Goal: Task Accomplishment & Management: Manage account settings

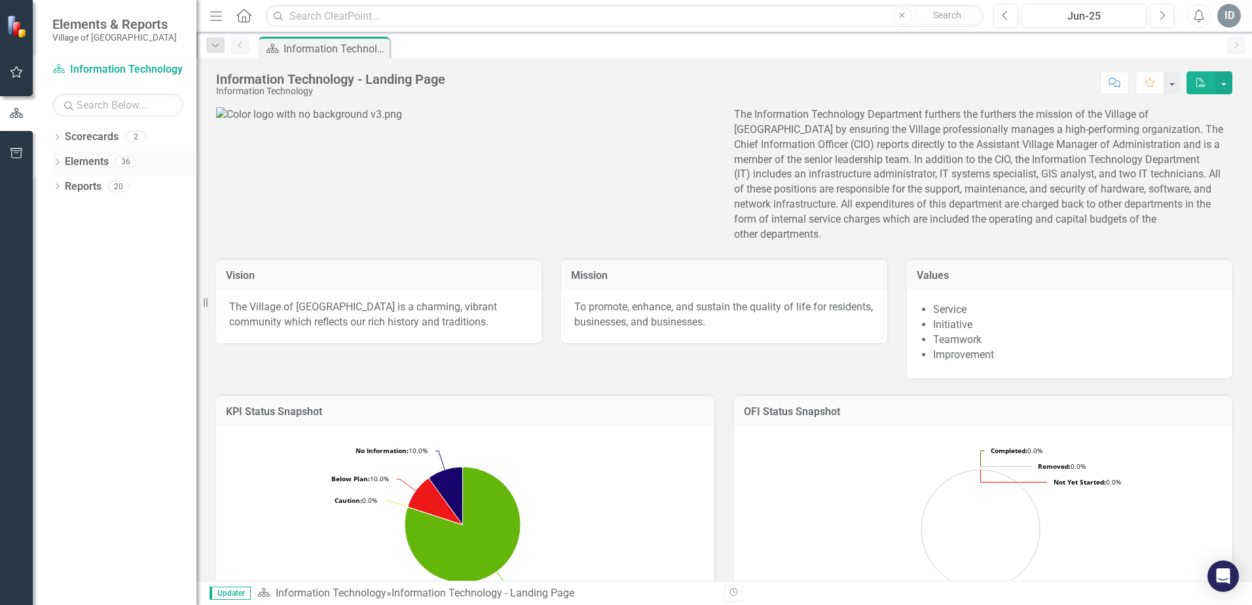
click at [60, 166] on icon "Dropdown" at bounding box center [56, 163] width 9 height 7
click at [68, 212] on icon "Dropdown" at bounding box center [63, 212] width 9 height 7
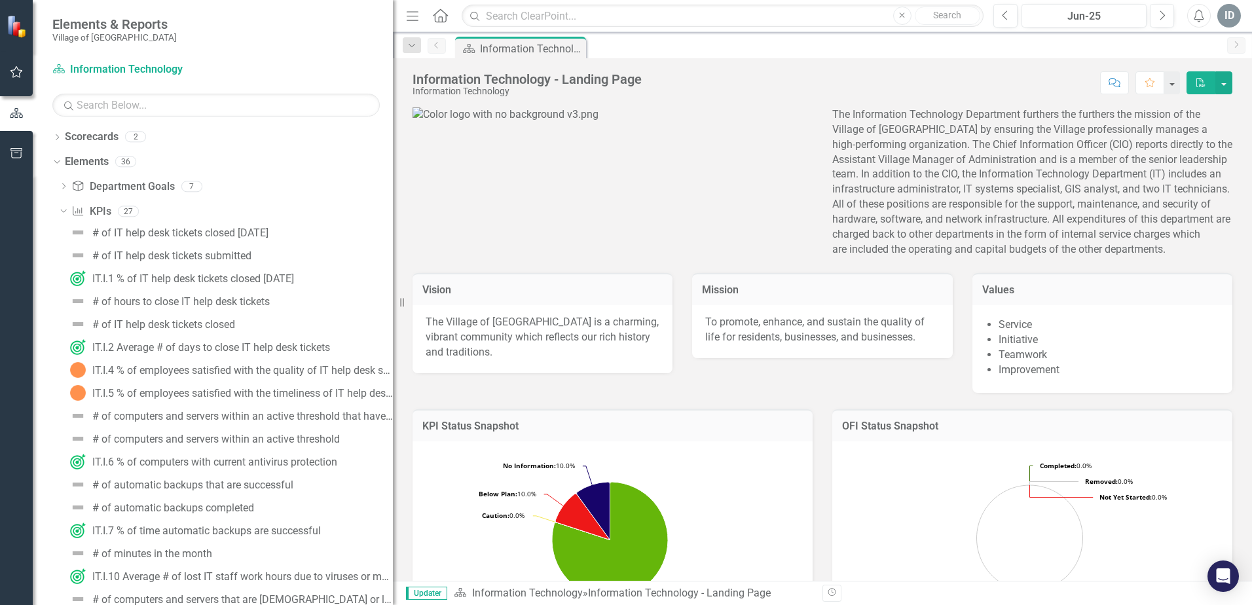
drag, startPoint x: 198, startPoint y: 250, endPoint x: 394, endPoint y: 250, distance: 196.5
click at [394, 250] on div "Resize" at bounding box center [398, 302] width 10 height 605
click at [56, 160] on icon "Dropdown" at bounding box center [55, 161] width 7 height 9
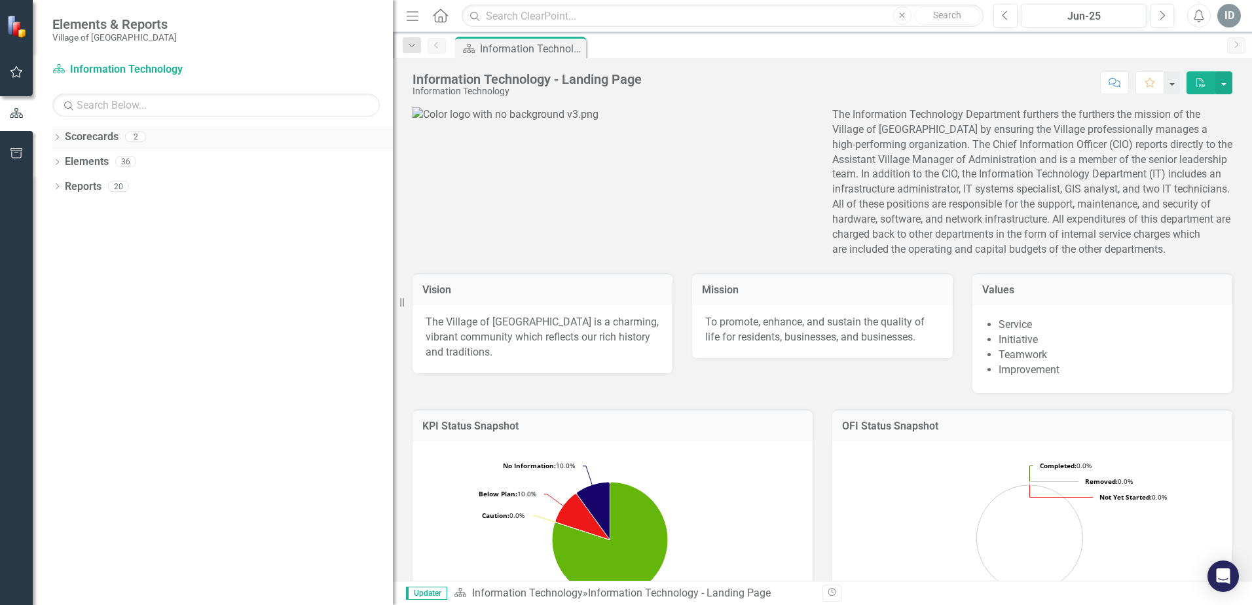
click at [58, 143] on div "Dropdown" at bounding box center [56, 138] width 9 height 11
click at [191, 186] on link "Information Technology FY26" at bounding box center [232, 186] width 321 height 15
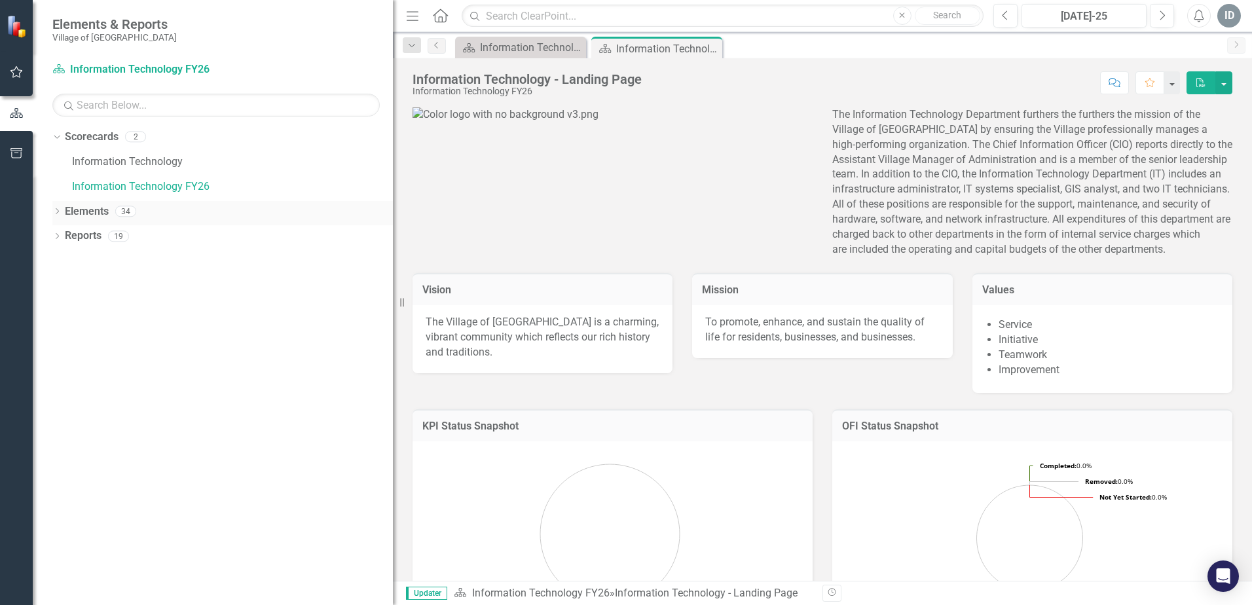
click at [56, 214] on icon "Dropdown" at bounding box center [56, 212] width 9 height 7
click at [63, 261] on icon "Dropdown" at bounding box center [63, 262] width 9 height 7
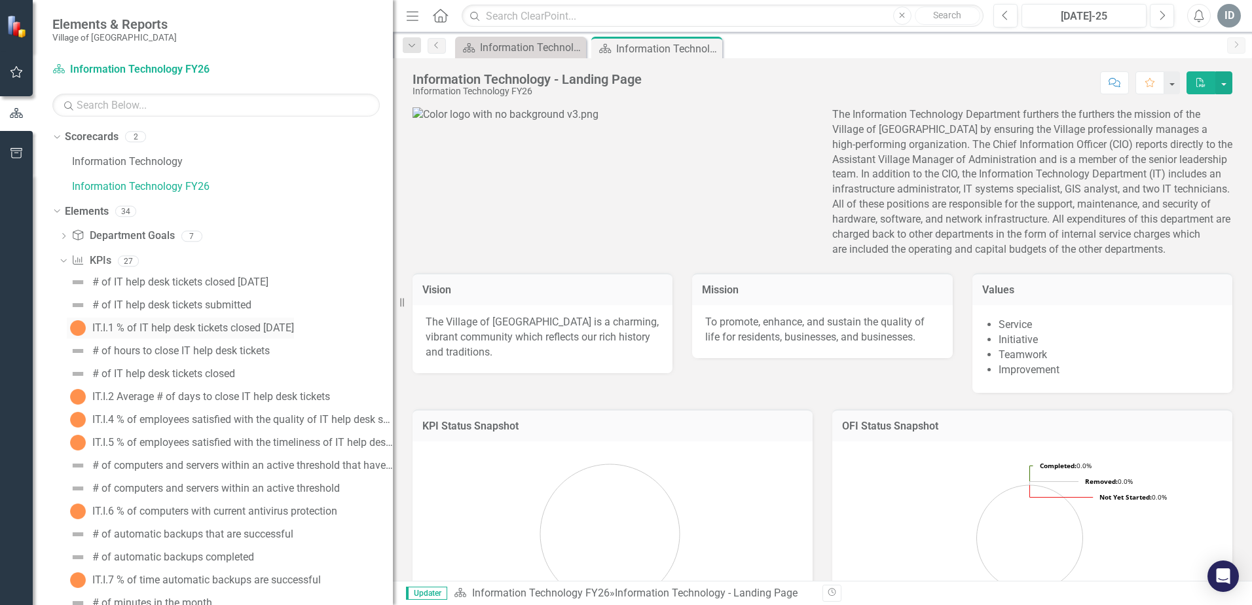
click at [203, 324] on div "IT.I.1 % of IT help desk tickets closed [DATE]" at bounding box center [193, 328] width 202 height 12
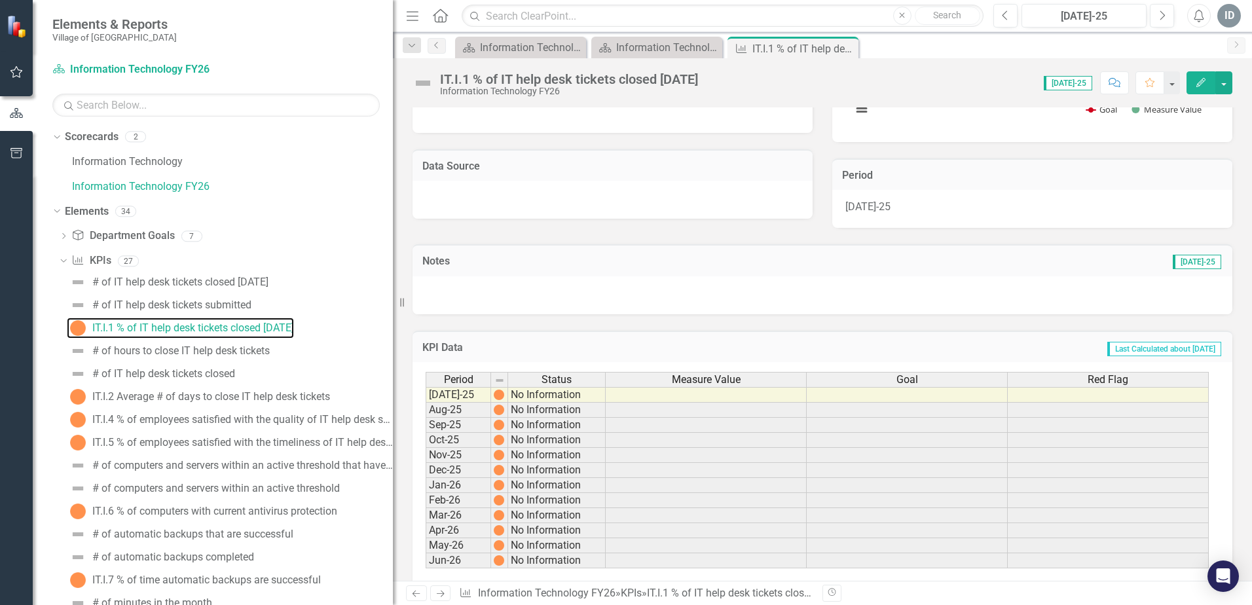
scroll to position [237, 0]
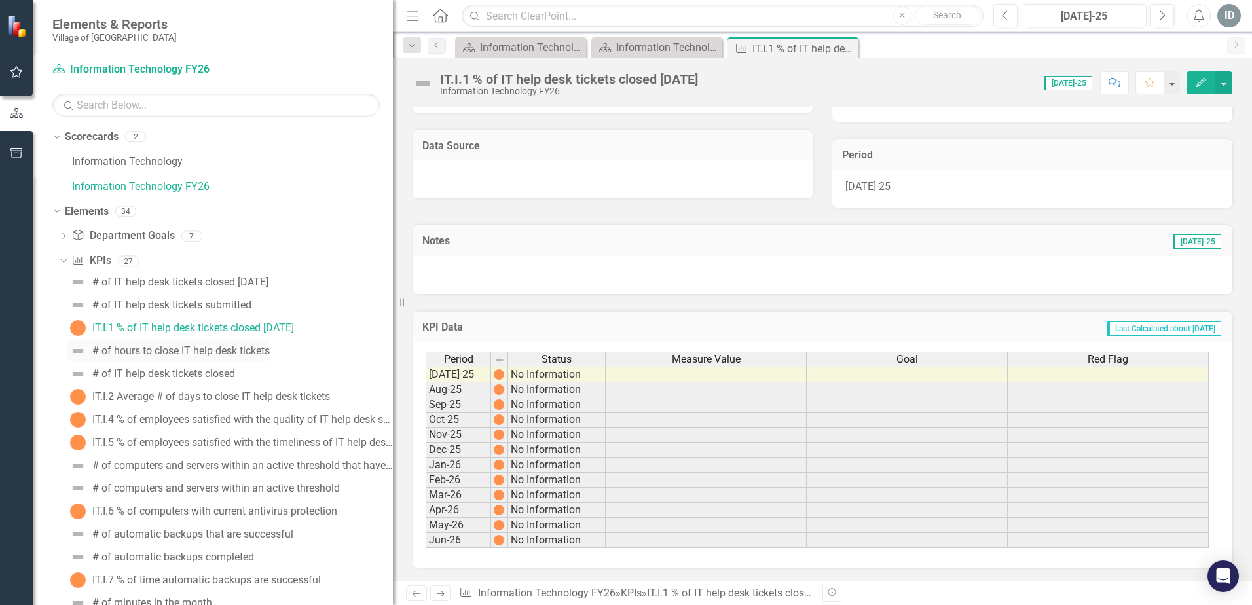
click at [215, 354] on div "# of hours to close IT help desk tickets" at bounding box center [181, 351] width 178 height 12
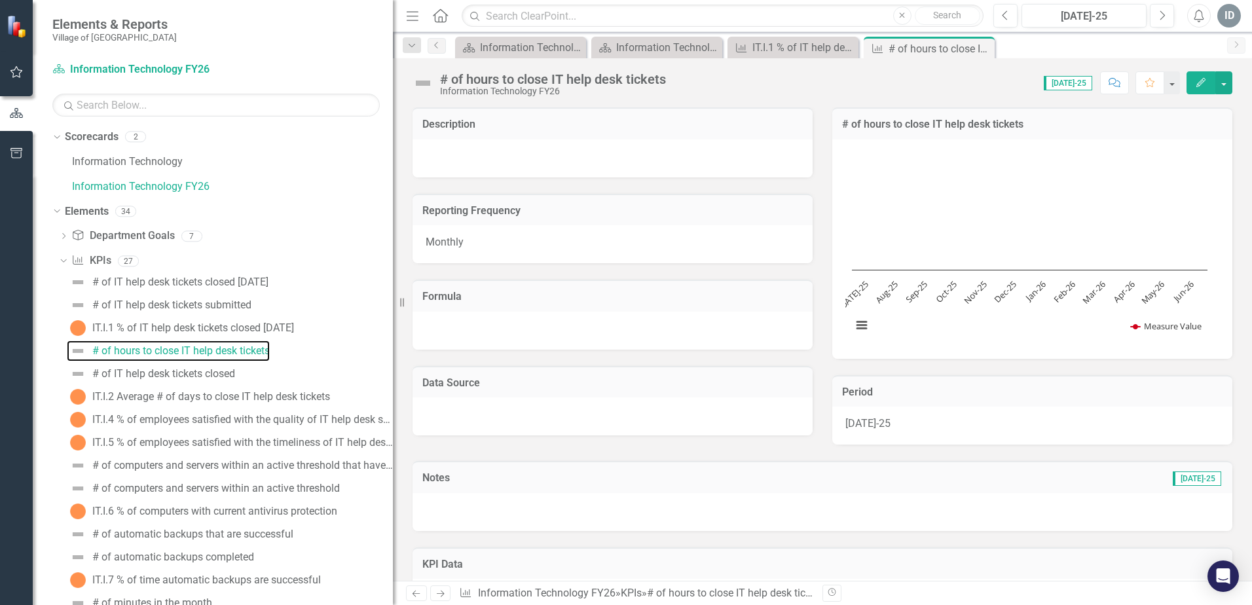
scroll to position [237, 0]
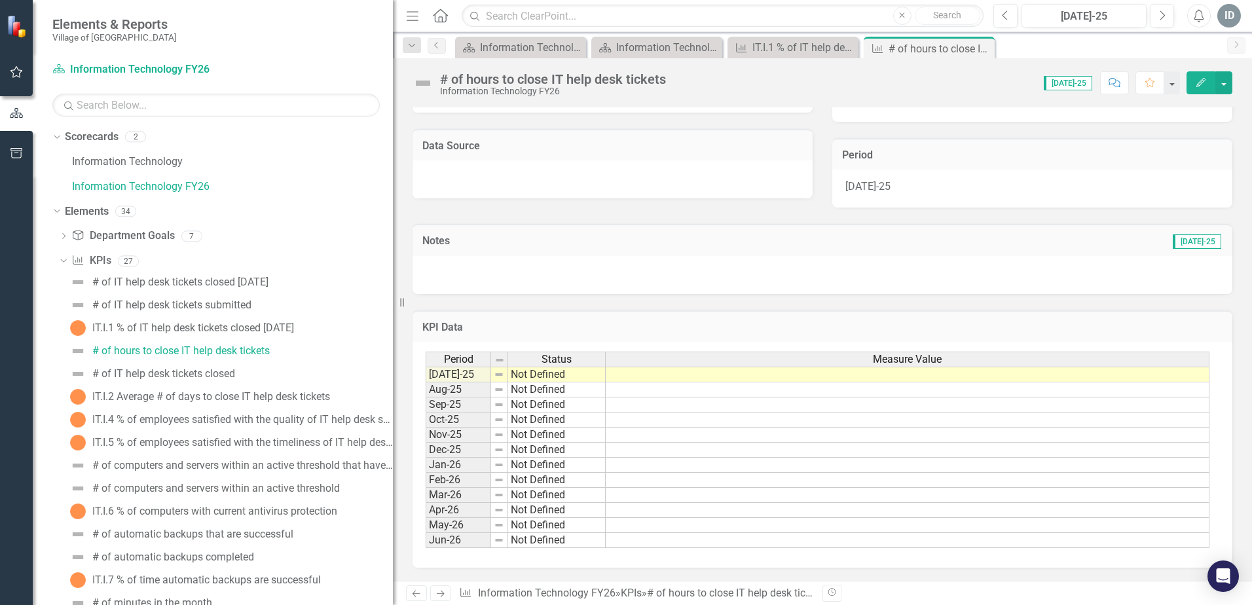
click at [556, 375] on td "Not Defined" at bounding box center [557, 375] width 98 height 16
click at [560, 377] on td "Not Defined" at bounding box center [557, 375] width 98 height 16
type textarea "Not Defined"
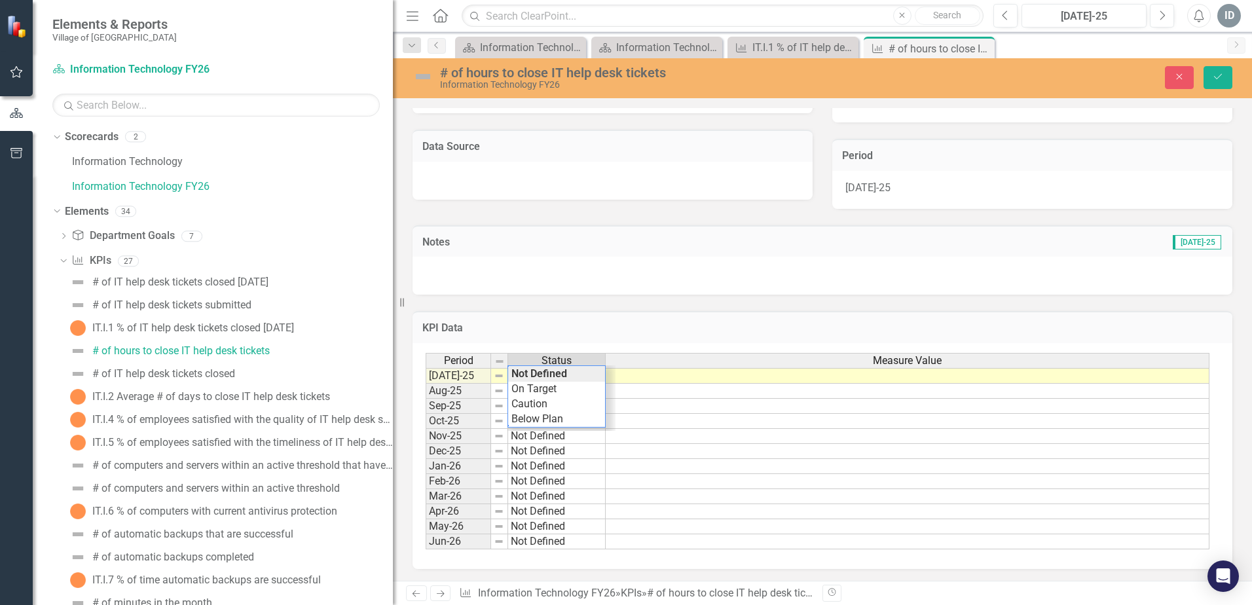
click at [698, 354] on div "Measure Value" at bounding box center [907, 361] width 603 height 14
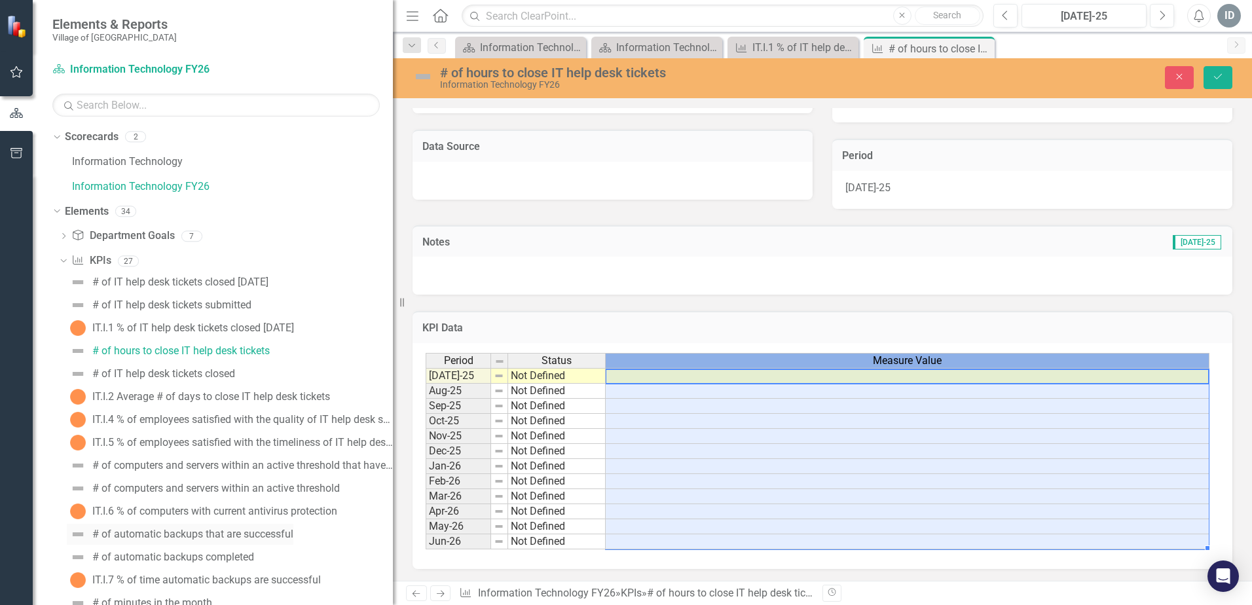
click at [176, 538] on div "# of automatic backups that are successful" at bounding box center [192, 535] width 201 height 12
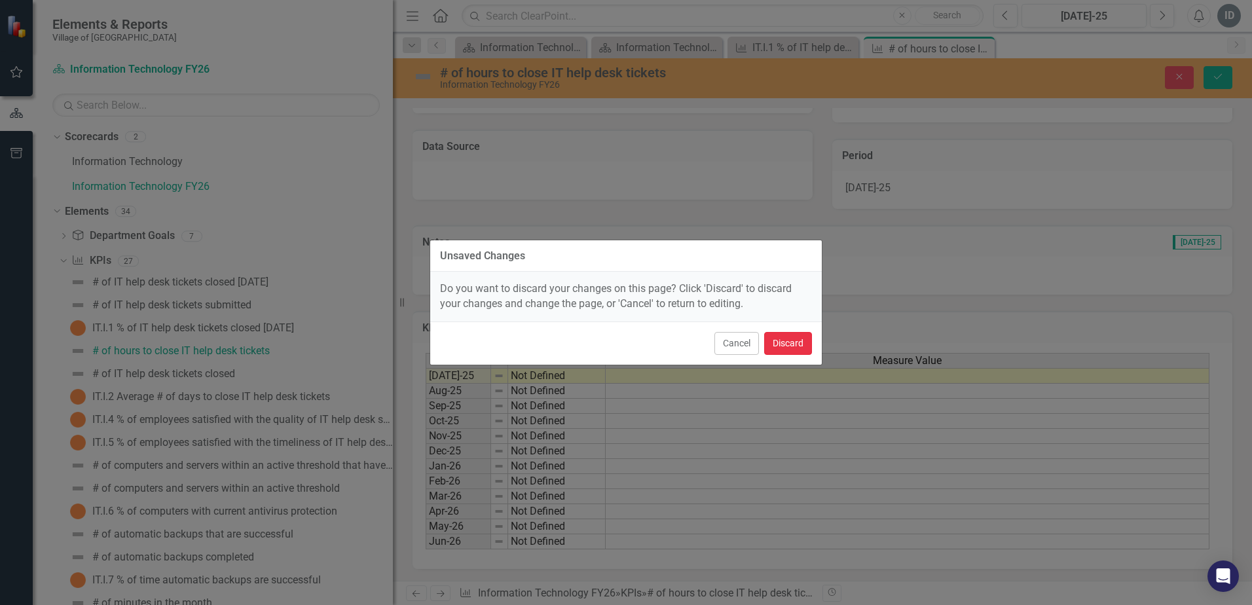
click at [805, 339] on button "Discard" at bounding box center [788, 343] width 48 height 23
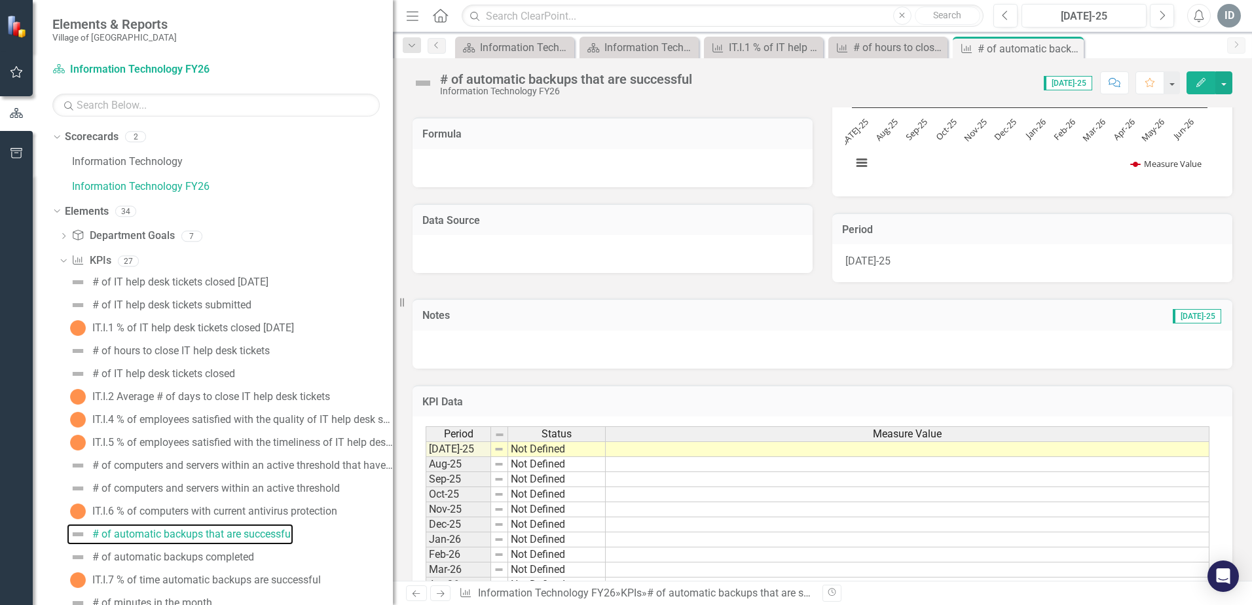
scroll to position [196, 0]
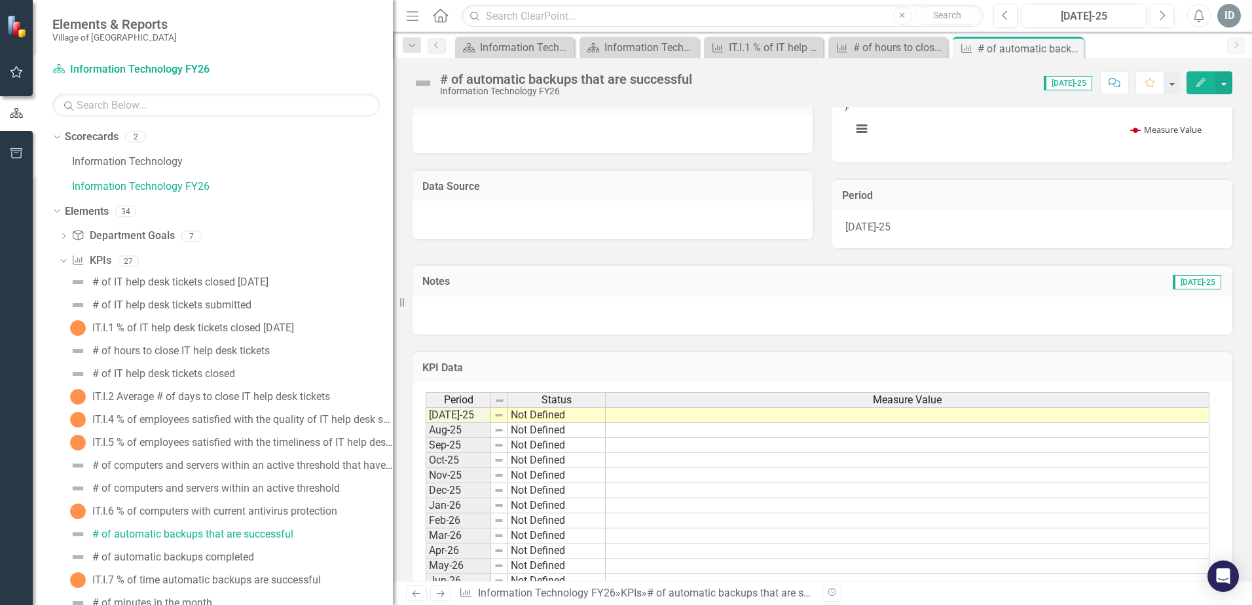
click at [697, 419] on td at bounding box center [908, 415] width 604 height 16
click at [586, 420] on td "Not Defined" at bounding box center [557, 415] width 98 height 16
click at [583, 419] on td "Not Defined" at bounding box center [557, 415] width 98 height 16
click at [662, 418] on td at bounding box center [908, 415] width 604 height 16
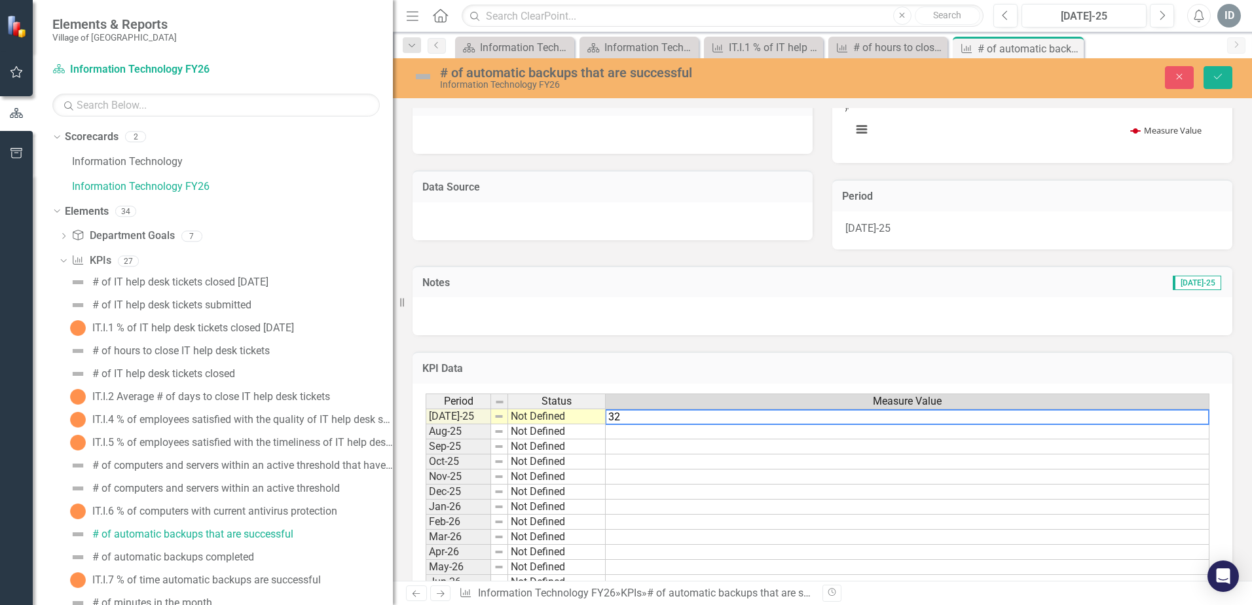
type textarea "3"
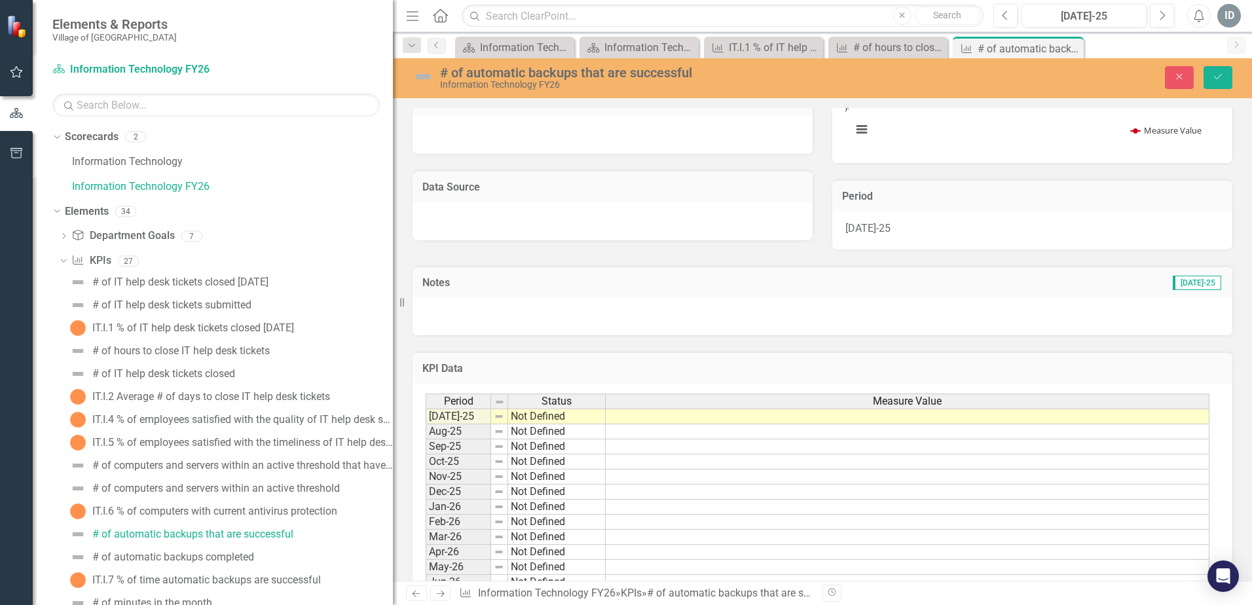
click at [650, 345] on div "KPI Data Last Calculated Period Status Measure Value [DATE]-25 Not Defined Aug-…" at bounding box center [823, 472] width 840 height 274
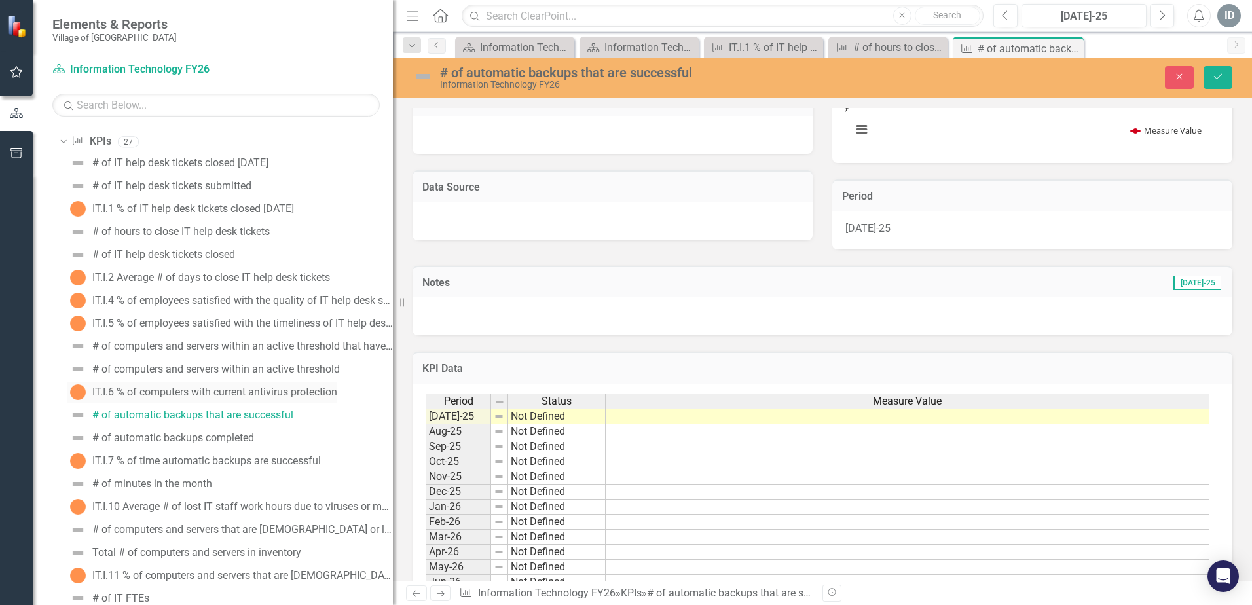
scroll to position [102, 0]
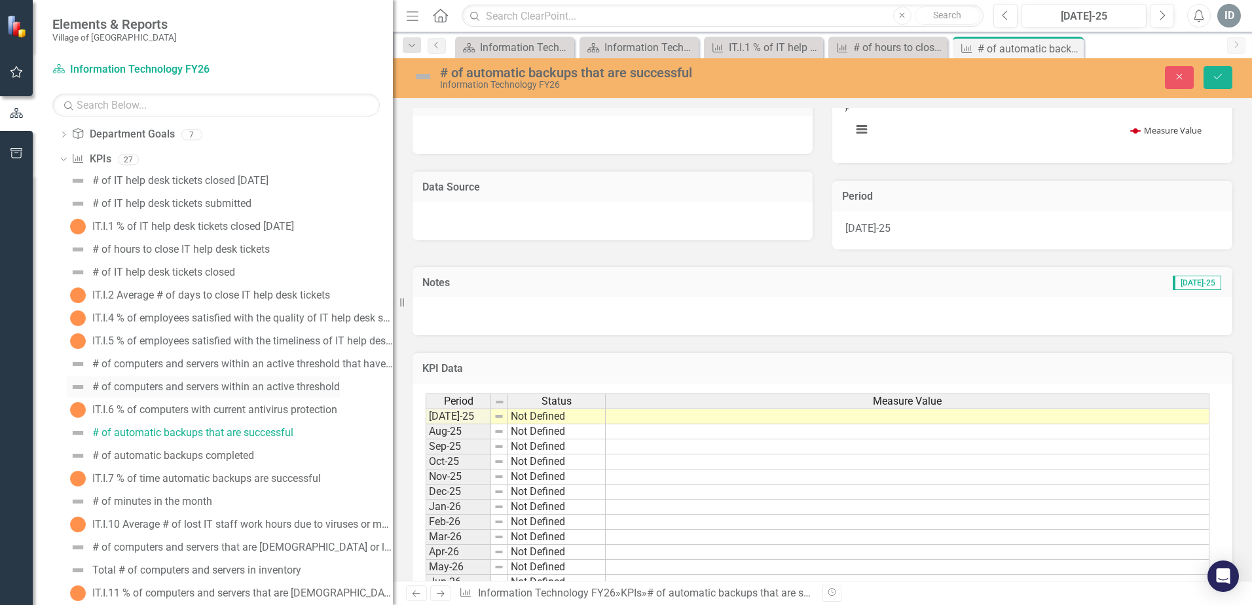
click at [179, 384] on div "# of computers and servers within an active threshold" at bounding box center [216, 387] width 248 height 12
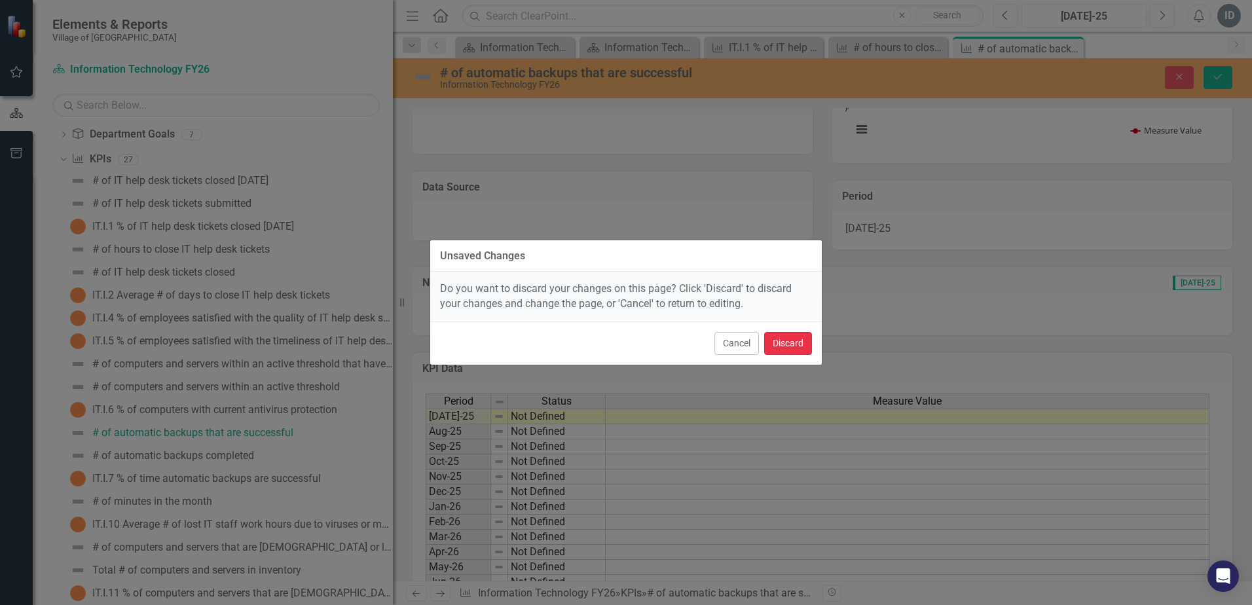
click at [766, 350] on button "Discard" at bounding box center [788, 343] width 48 height 23
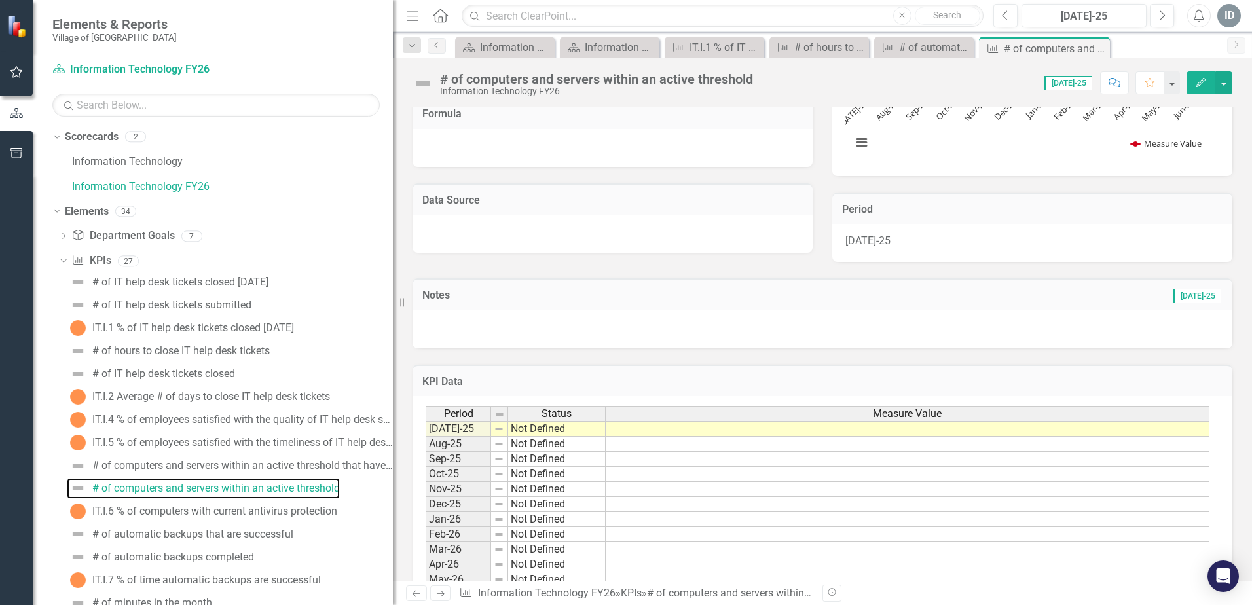
scroll to position [196, 0]
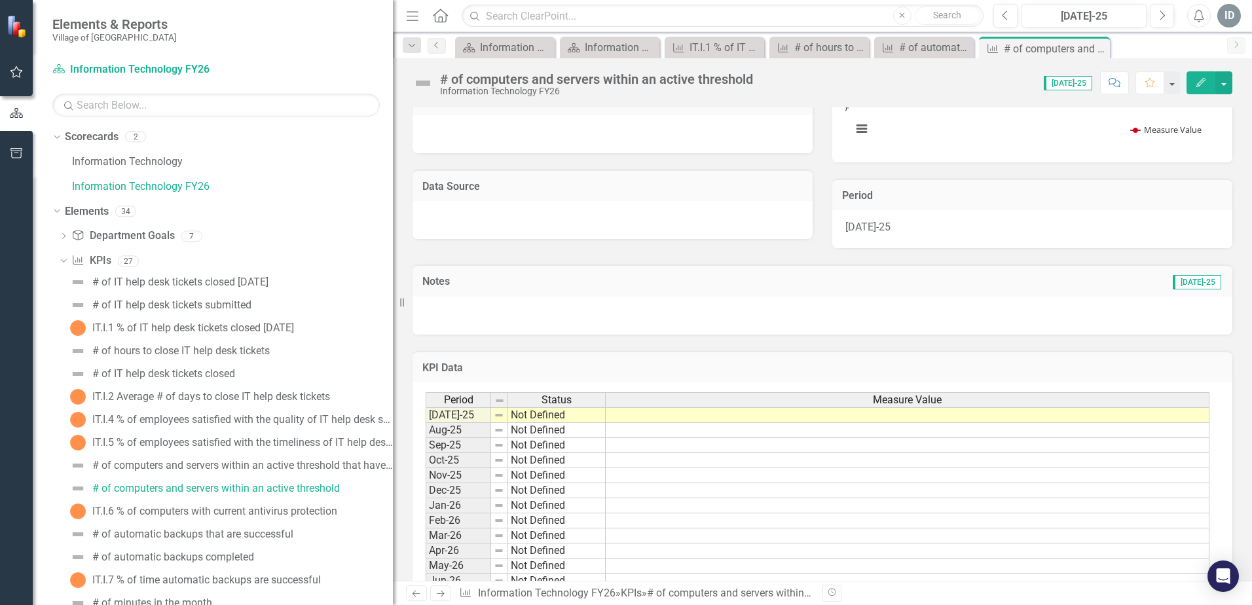
click at [560, 415] on td "Not Defined" at bounding box center [557, 415] width 98 height 16
type textarea "Not Defined"
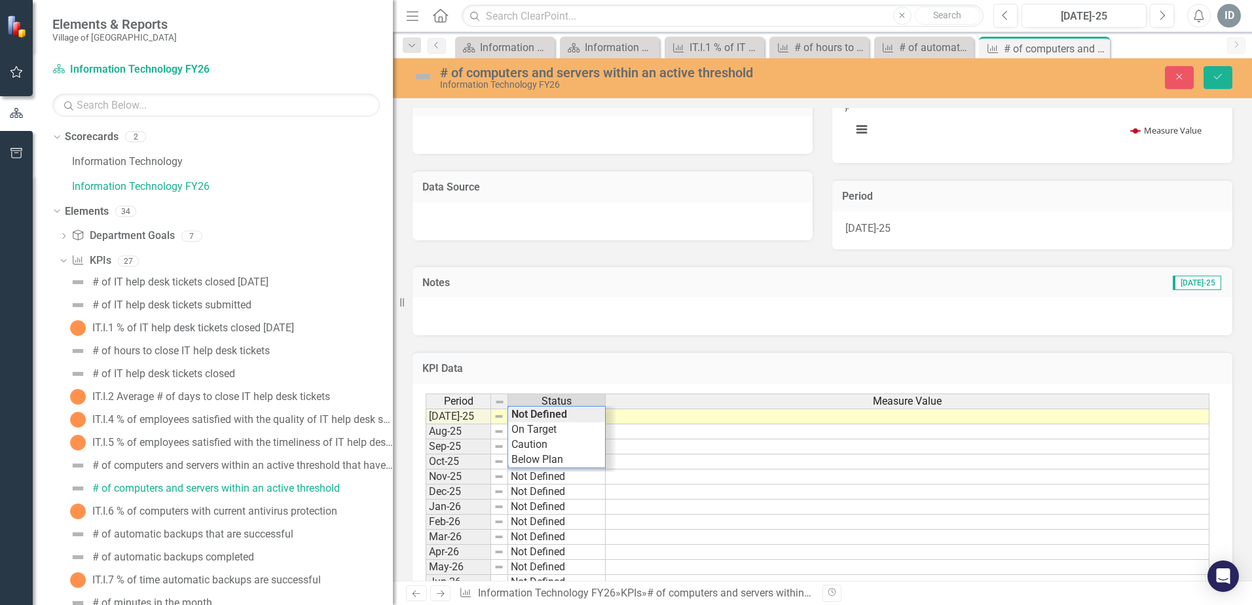
click at [655, 414] on td at bounding box center [908, 417] width 604 height 16
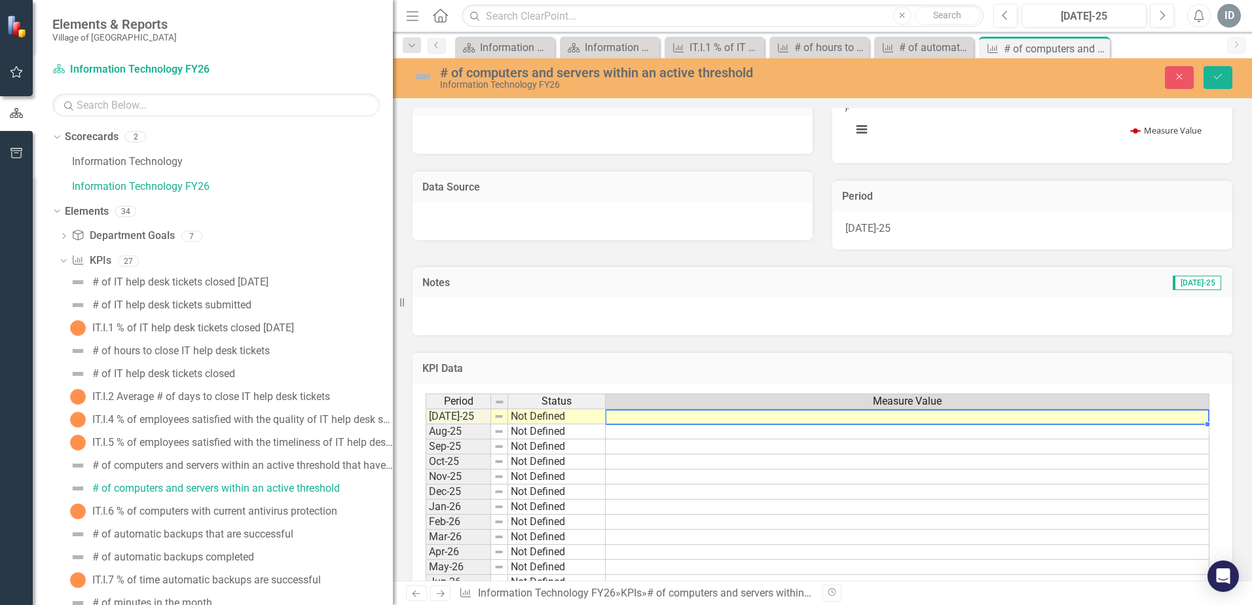
click at [659, 417] on td at bounding box center [908, 417] width 604 height 16
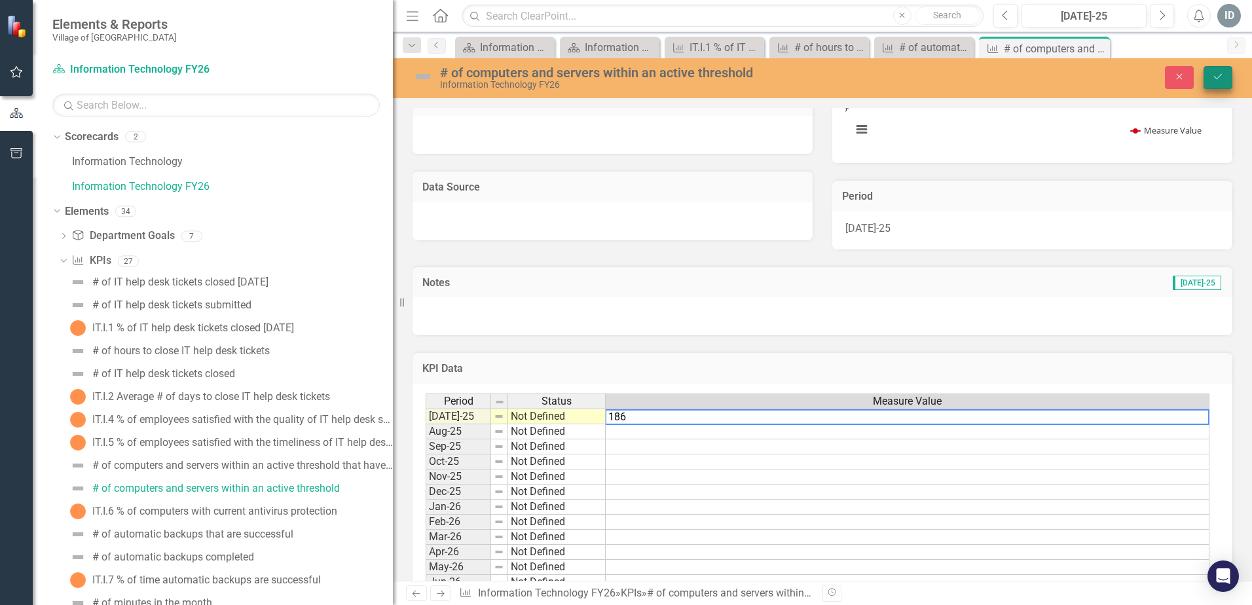
type textarea "186"
click at [1221, 74] on icon "Save" at bounding box center [1218, 76] width 12 height 9
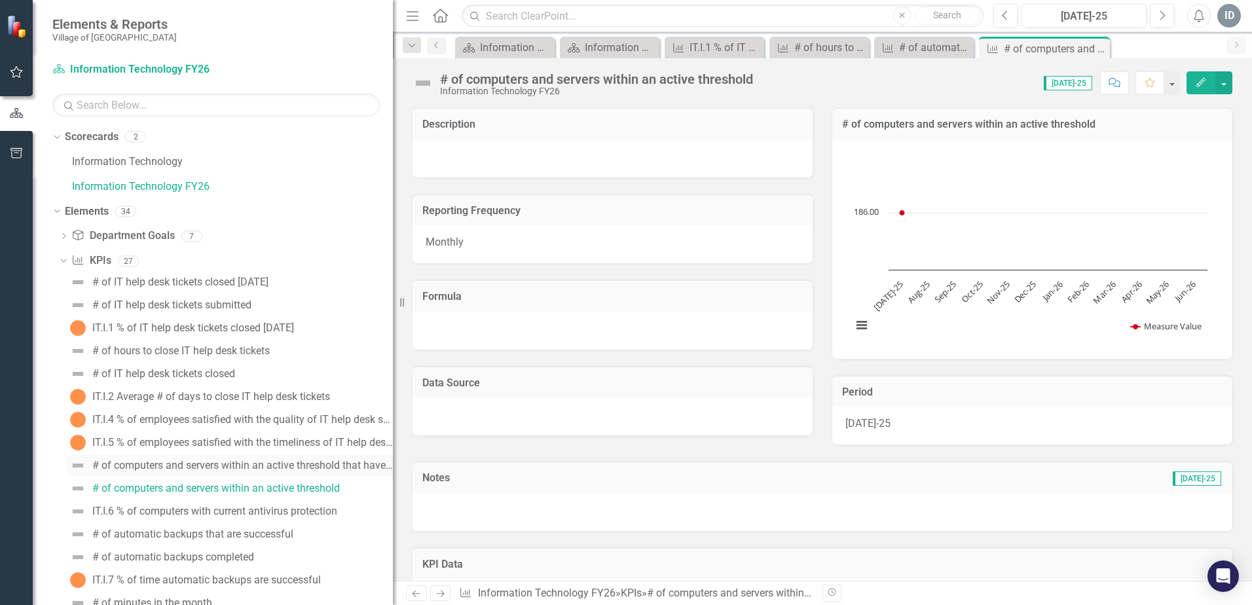
click at [207, 462] on div "# of computers and servers within an active threshold that have current antivir…" at bounding box center [242, 466] width 301 height 12
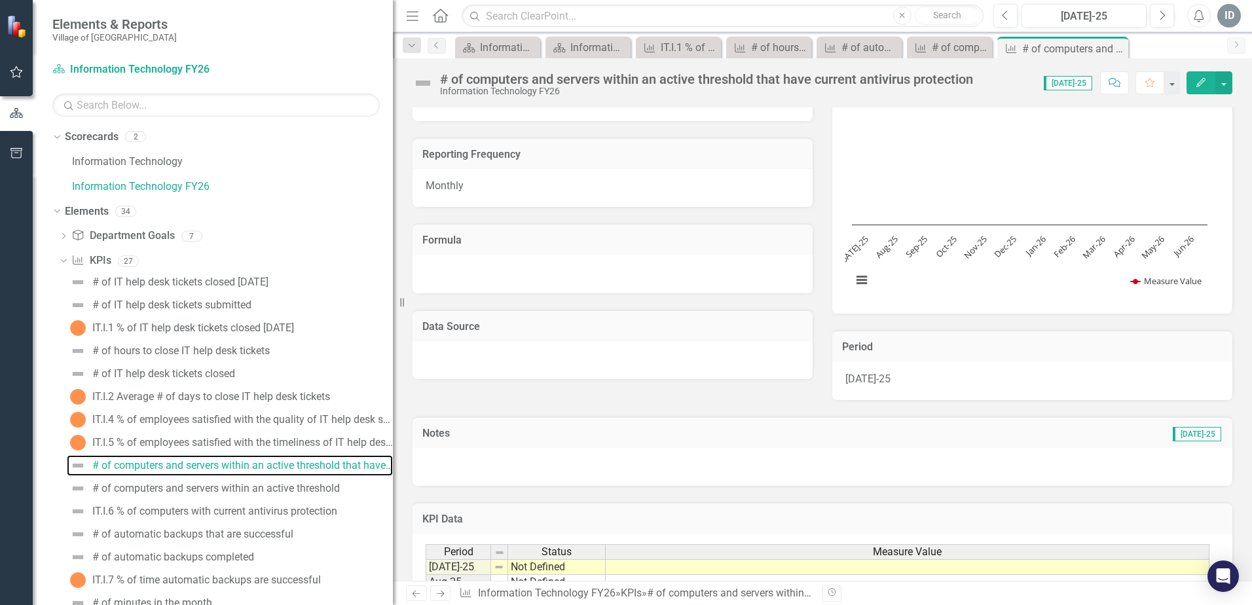
scroll to position [131, 0]
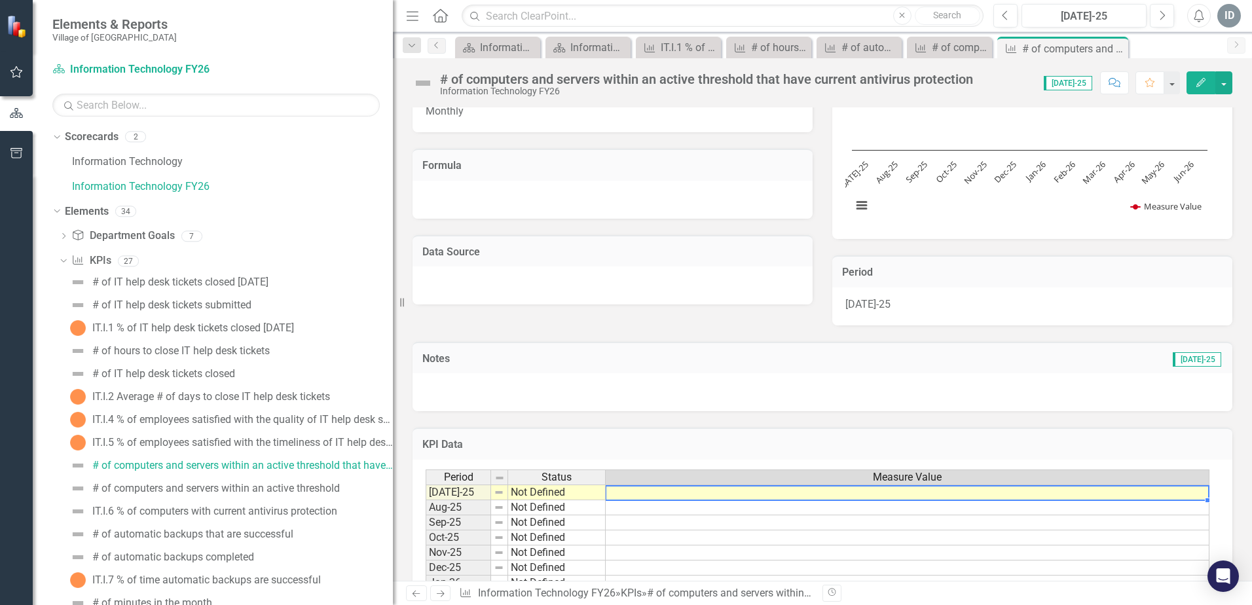
click at [650, 495] on td at bounding box center [908, 493] width 604 height 16
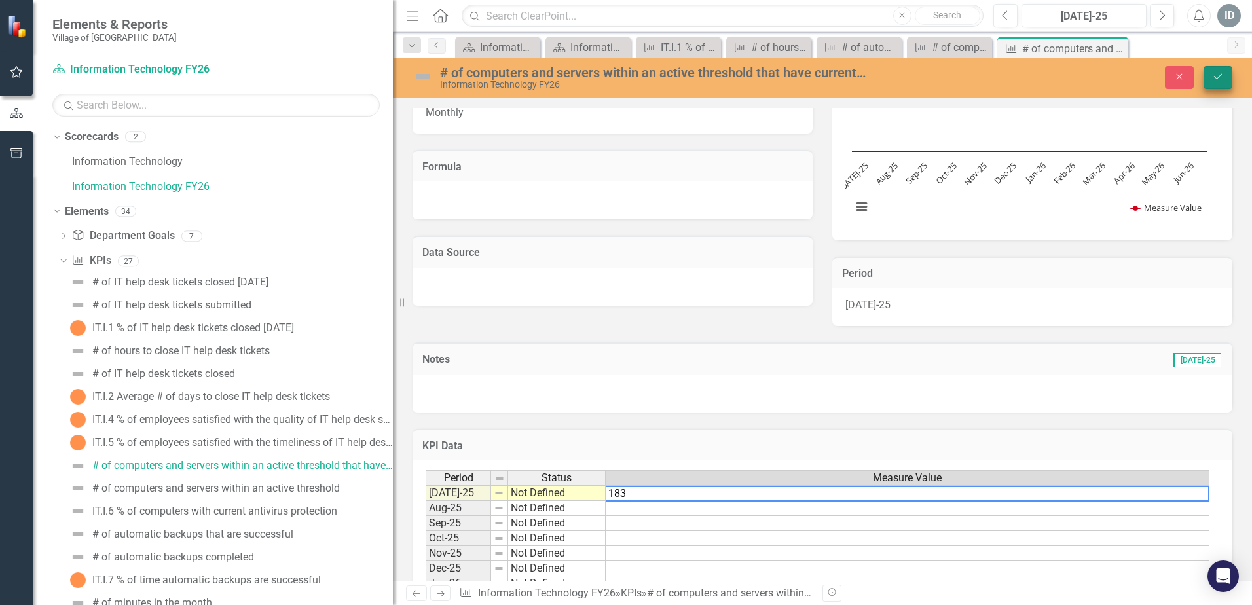
type textarea "183"
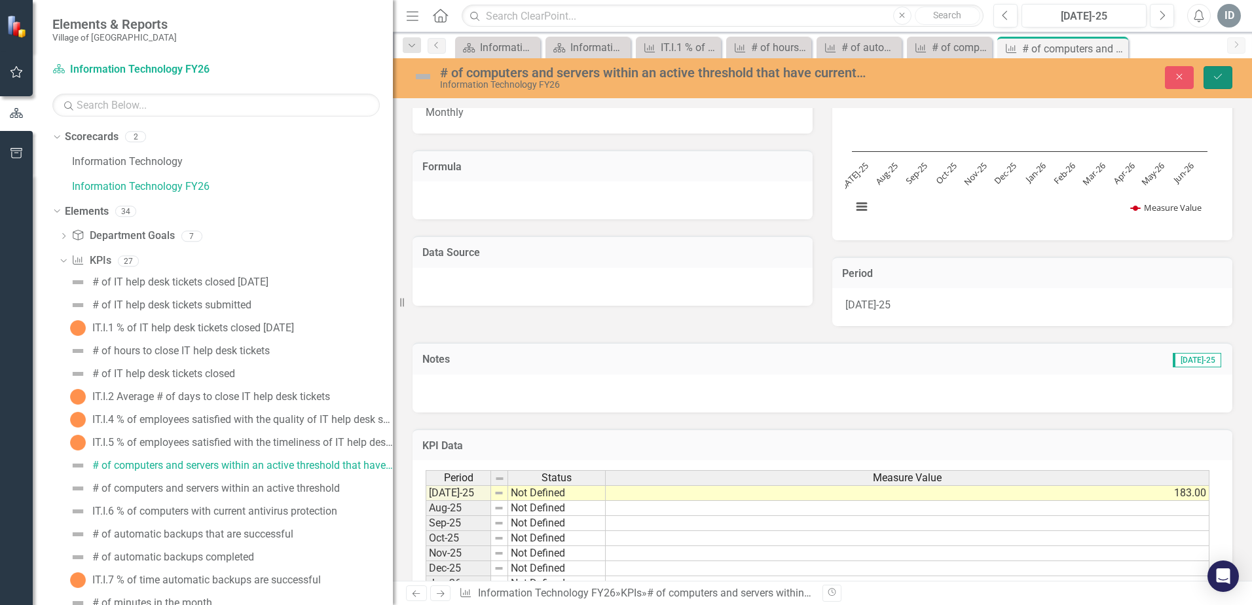
click at [1215, 79] on icon "Save" at bounding box center [1218, 76] width 12 height 9
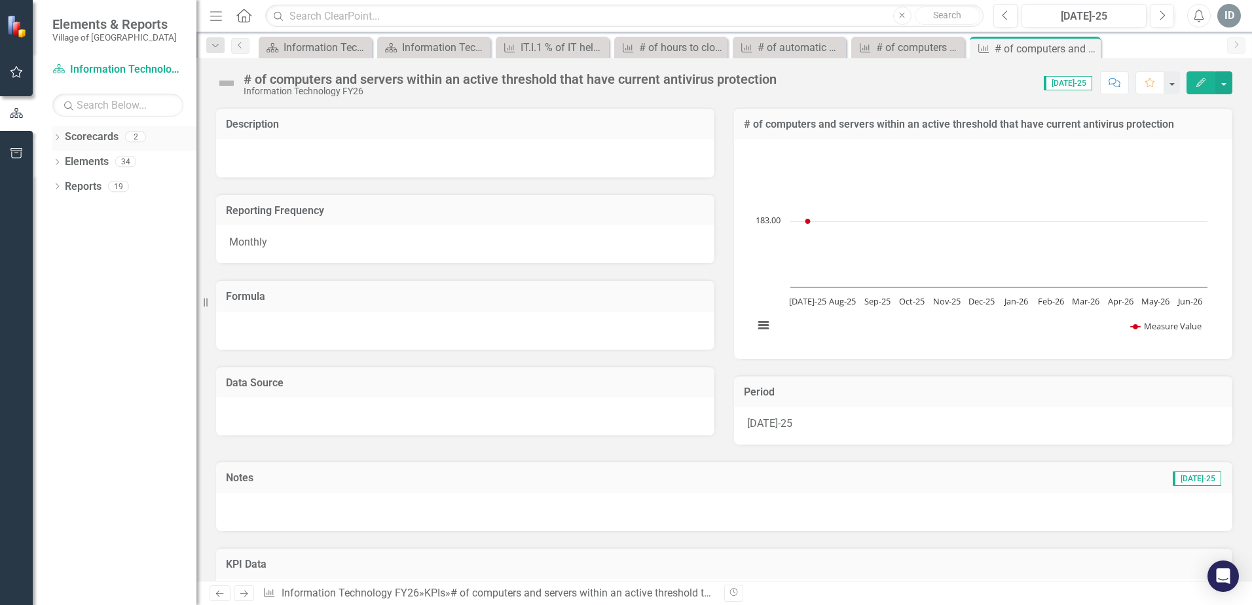
click at [56, 140] on icon "Dropdown" at bounding box center [56, 138] width 9 height 7
click at [107, 183] on link "Information Technology FY26" at bounding box center [134, 186] width 124 height 15
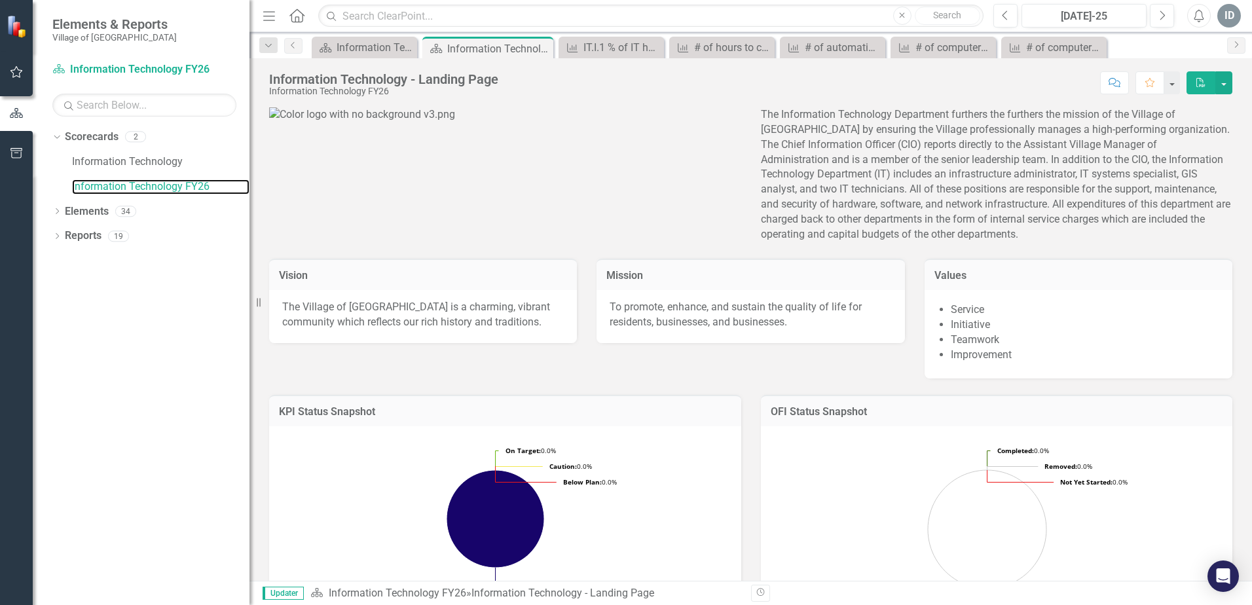
drag, startPoint x: 198, startPoint y: 187, endPoint x: 250, endPoint y: 189, distance: 51.8
click at [250, 189] on div "Resize" at bounding box center [255, 302] width 10 height 605
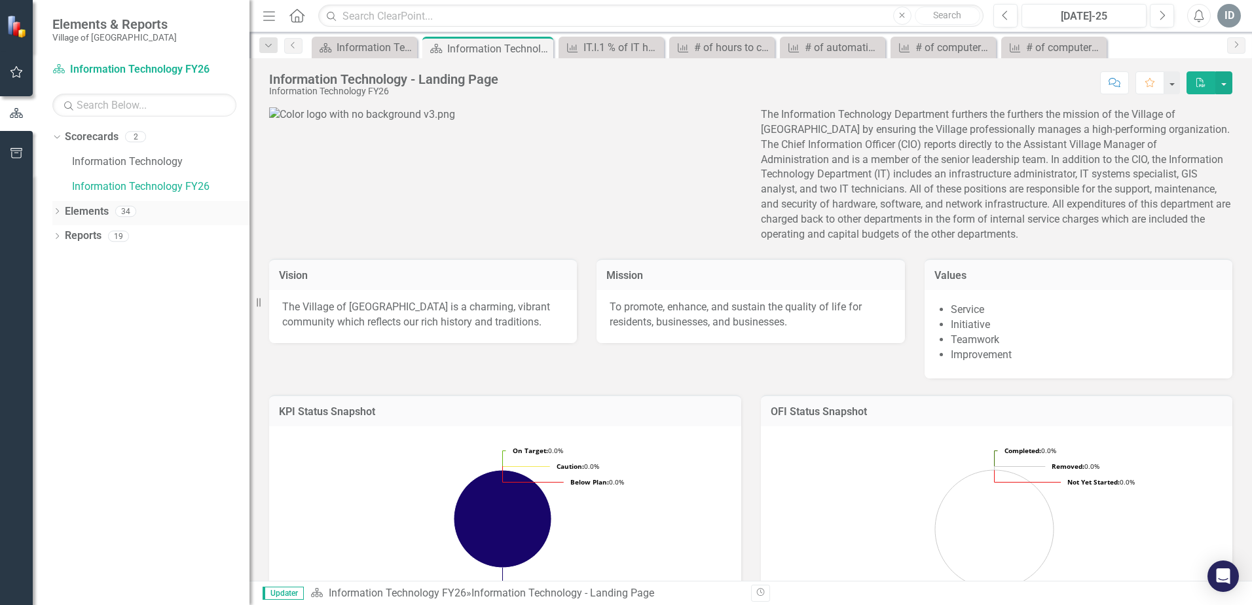
click at [58, 214] on icon "Dropdown" at bounding box center [56, 212] width 9 height 7
click at [64, 261] on icon "Dropdown" at bounding box center [63, 262] width 9 height 7
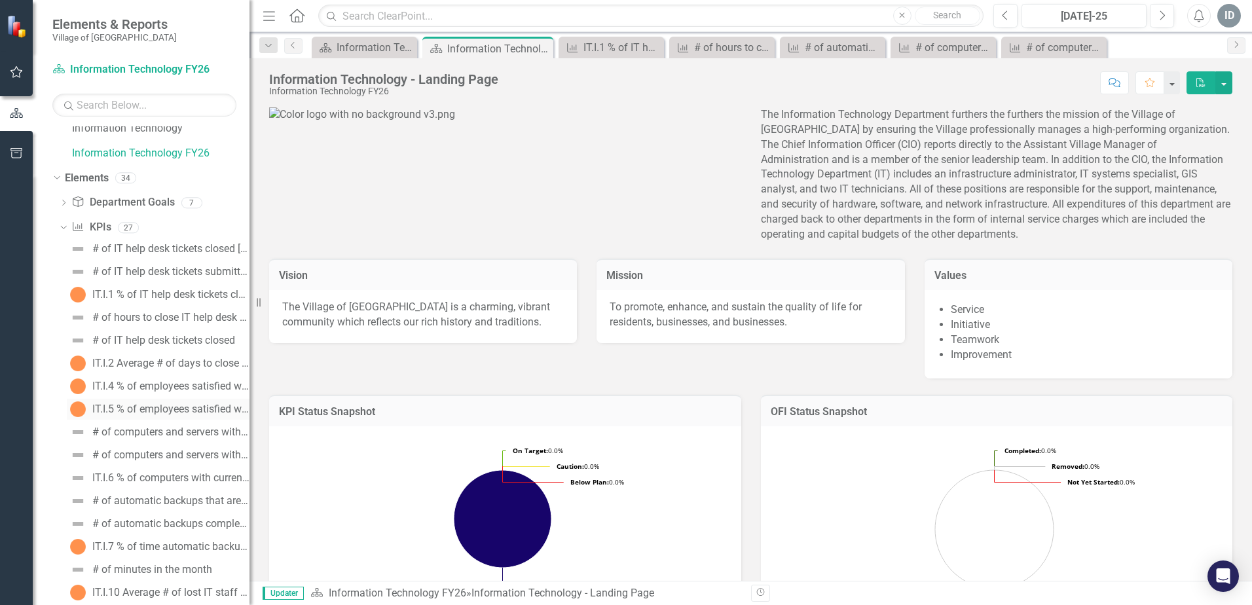
scroll to position [65, 0]
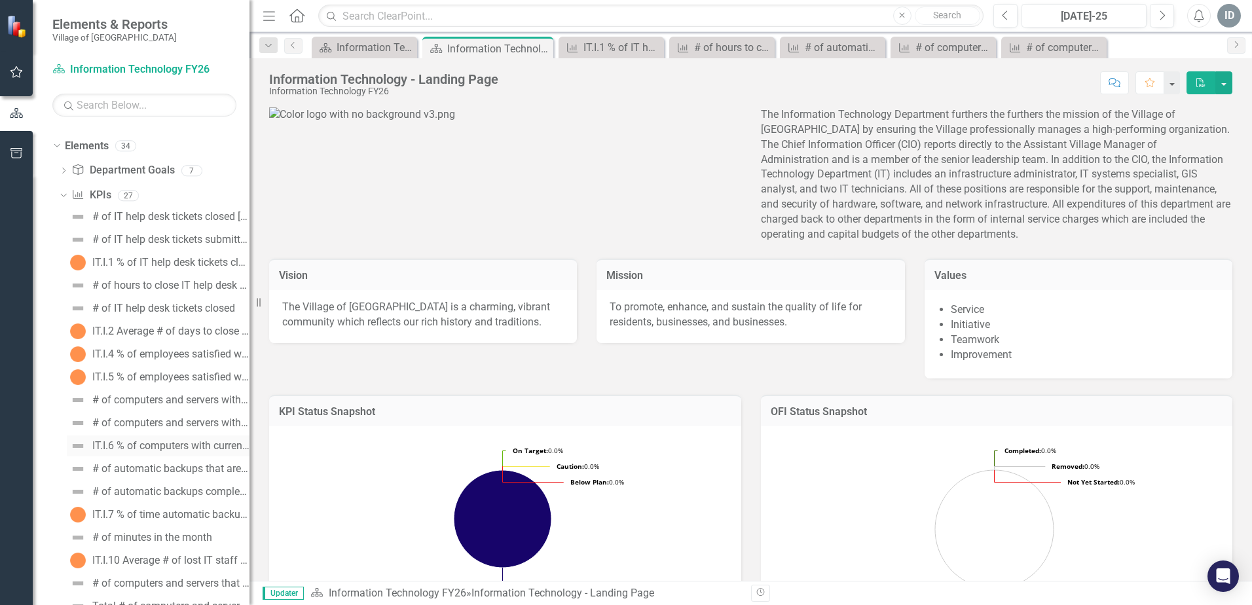
click at [176, 443] on div "IT.I.6 % of computers with current antivirus protection" at bounding box center [170, 446] width 157 height 12
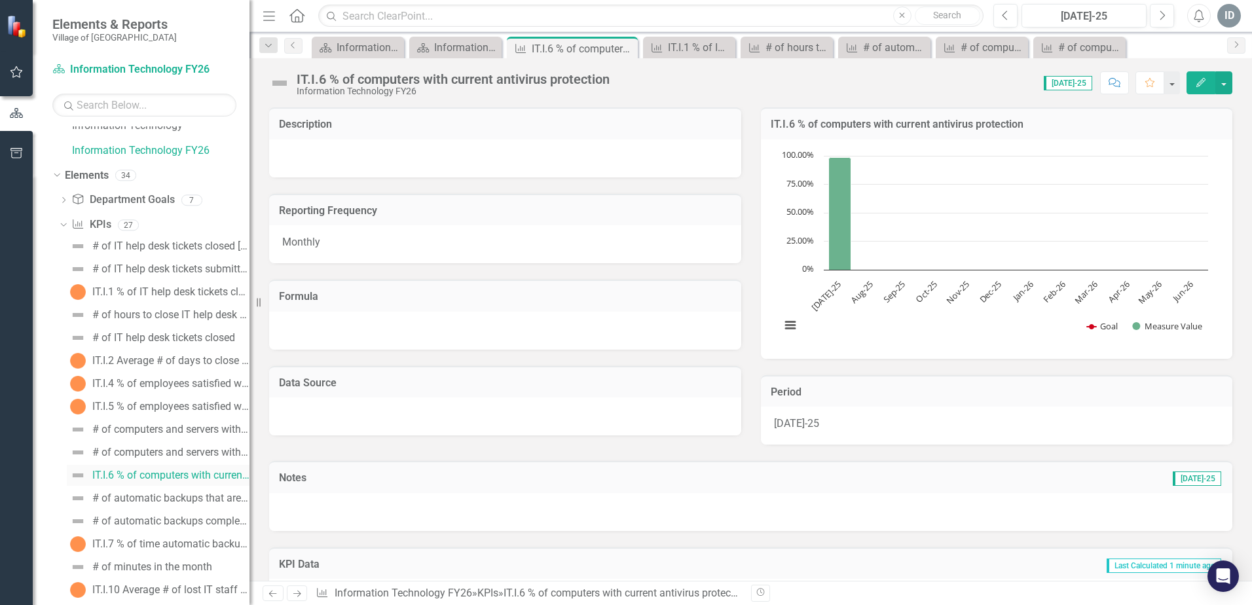
scroll to position [65, 0]
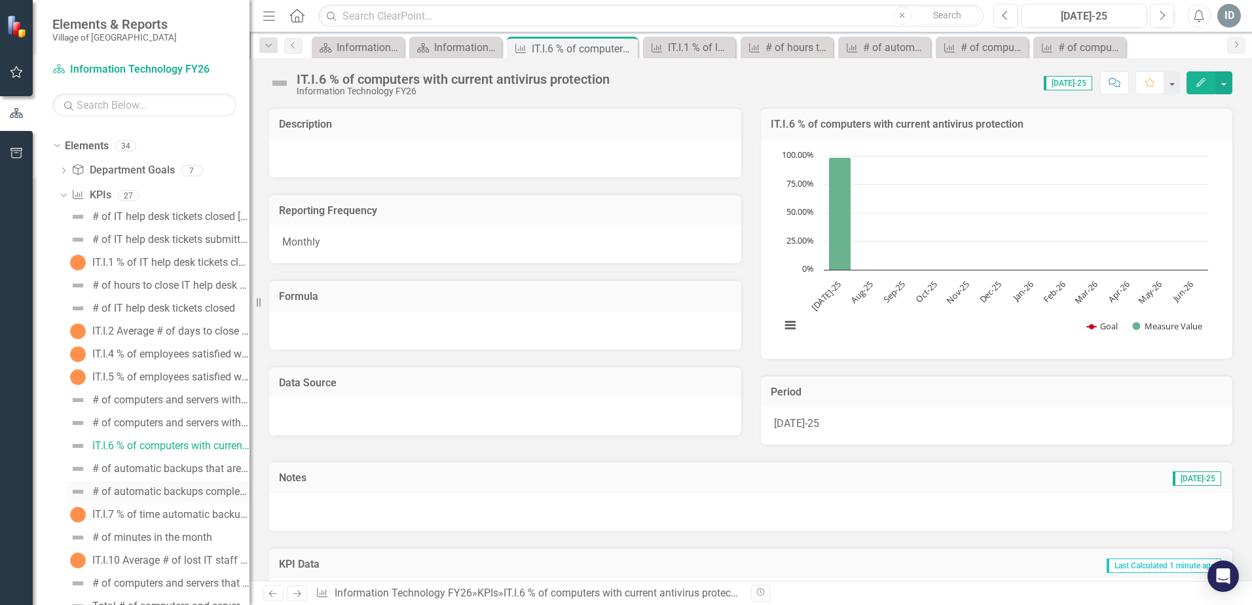
click at [183, 491] on div "# of automatic backups completed" at bounding box center [170, 492] width 157 height 12
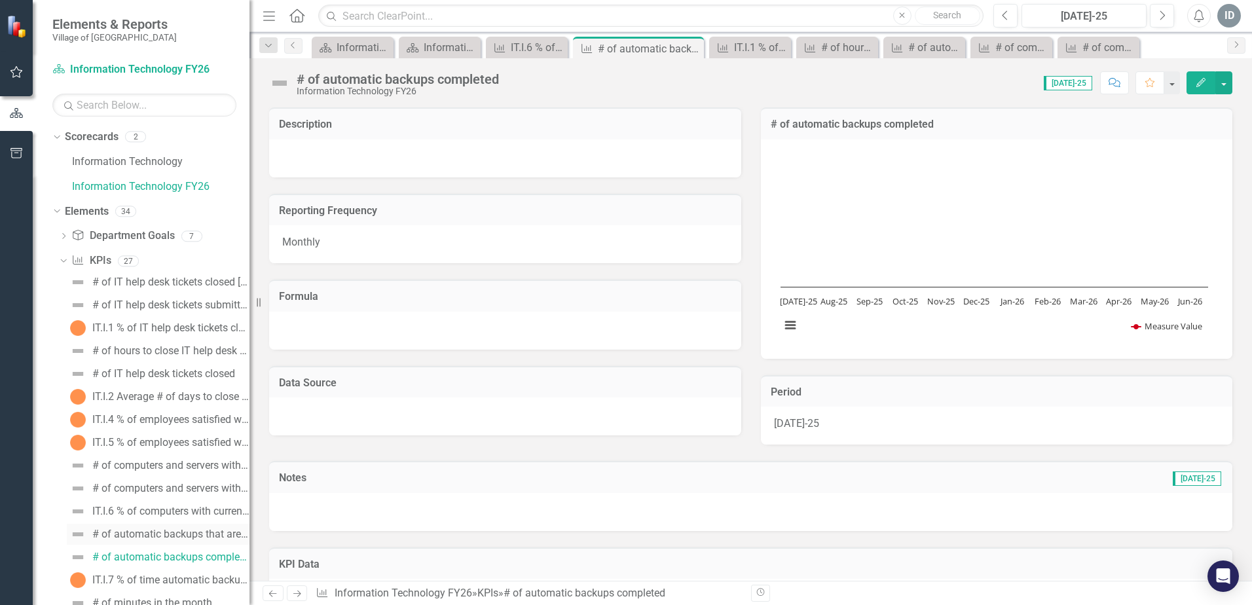
click at [181, 527] on link "# of automatic backups that are successful" at bounding box center [158, 534] width 183 height 21
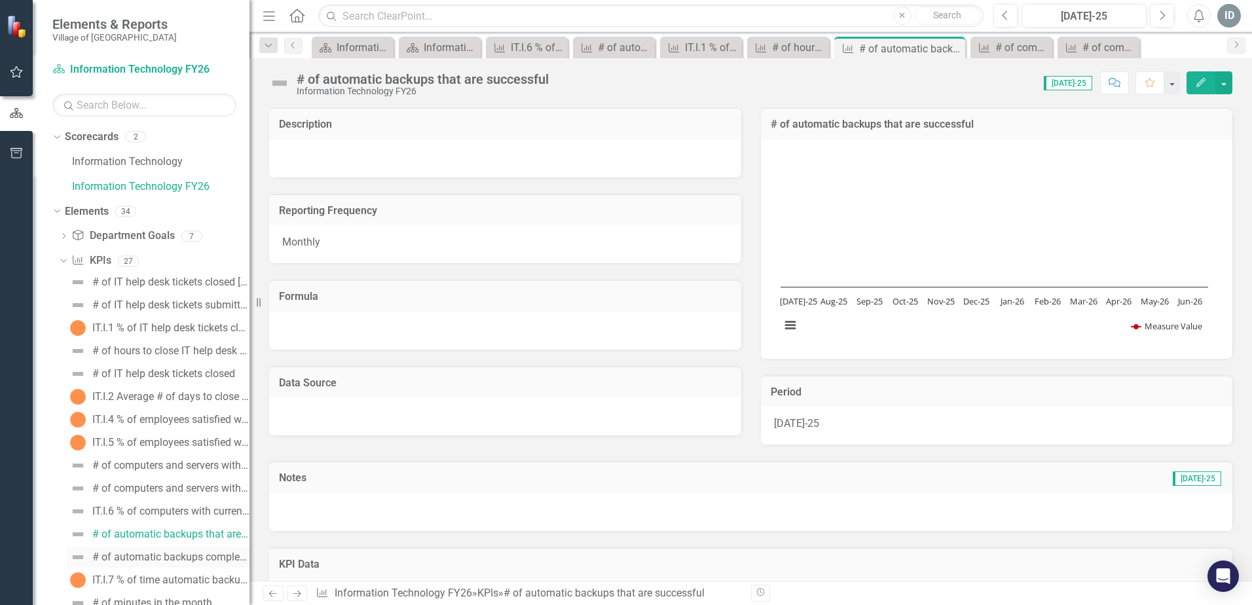
click at [181, 550] on link "# of automatic backups completed" at bounding box center [158, 557] width 183 height 21
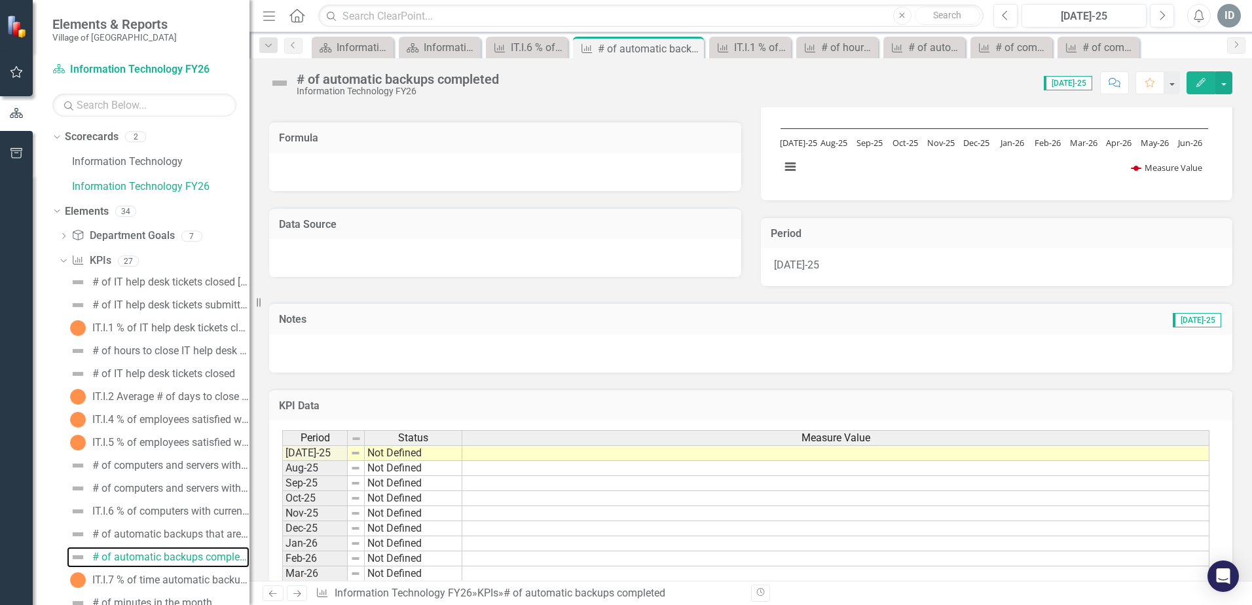
scroll to position [196, 0]
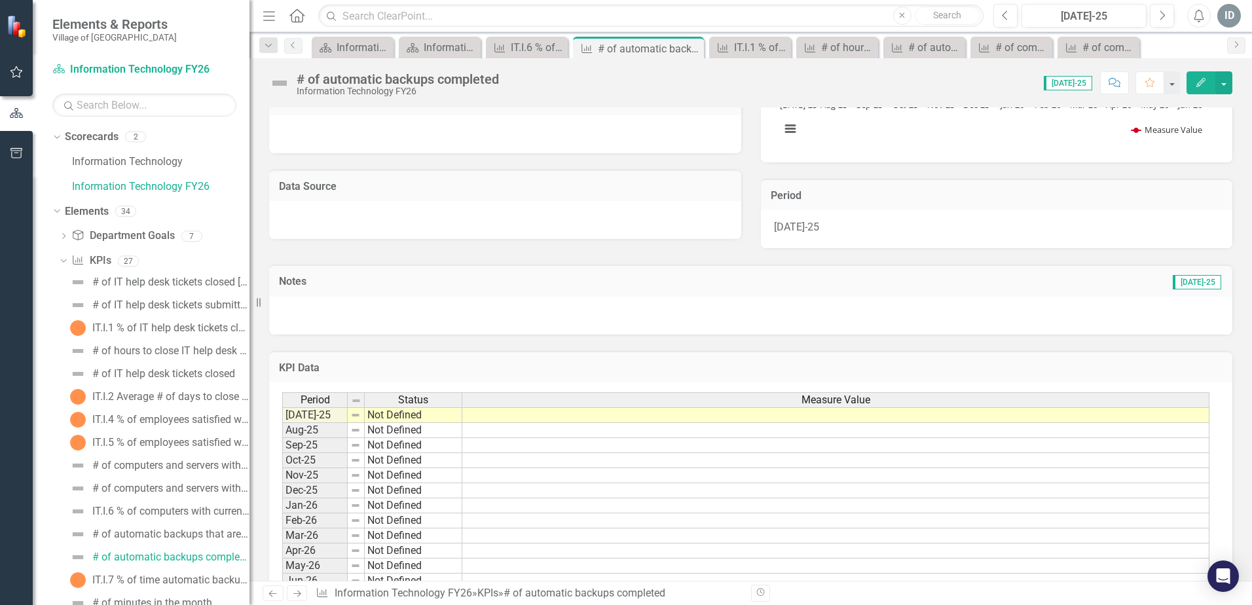
click at [614, 415] on td at bounding box center [835, 415] width 747 height 16
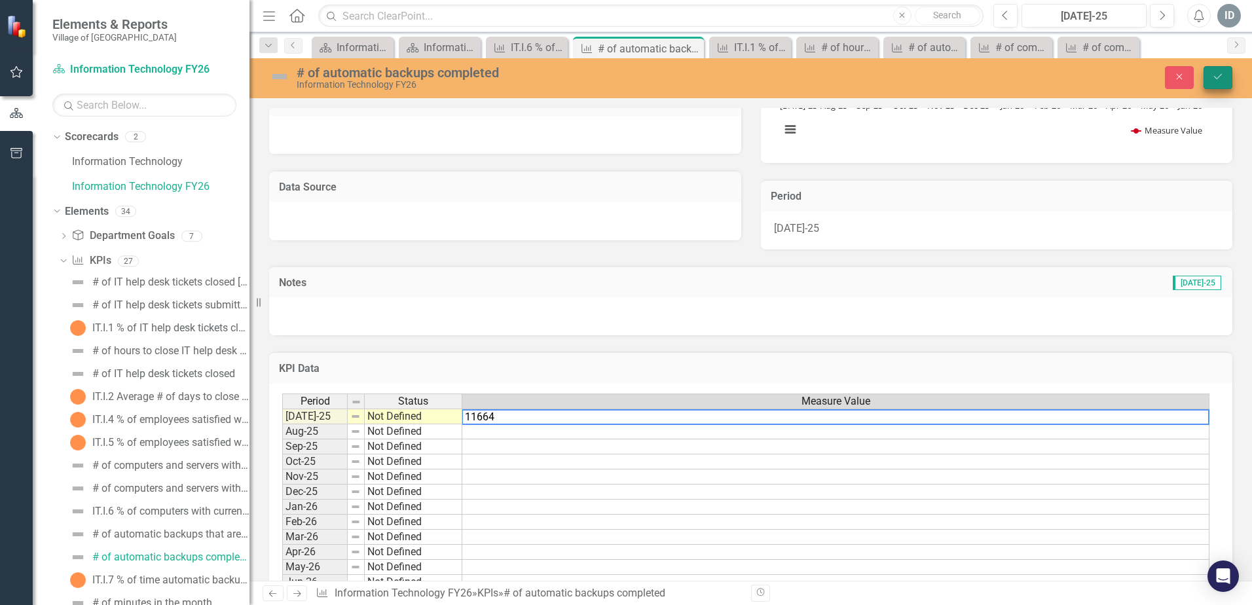
type textarea "11664"
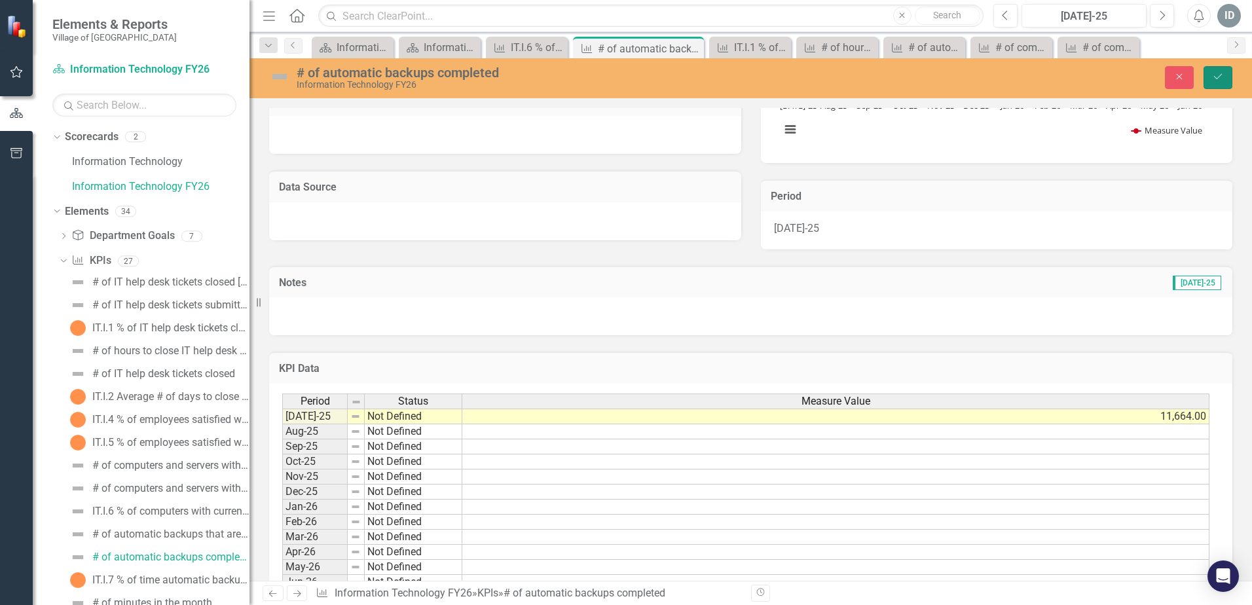
click at [1212, 82] on button "Save" at bounding box center [1218, 77] width 29 height 23
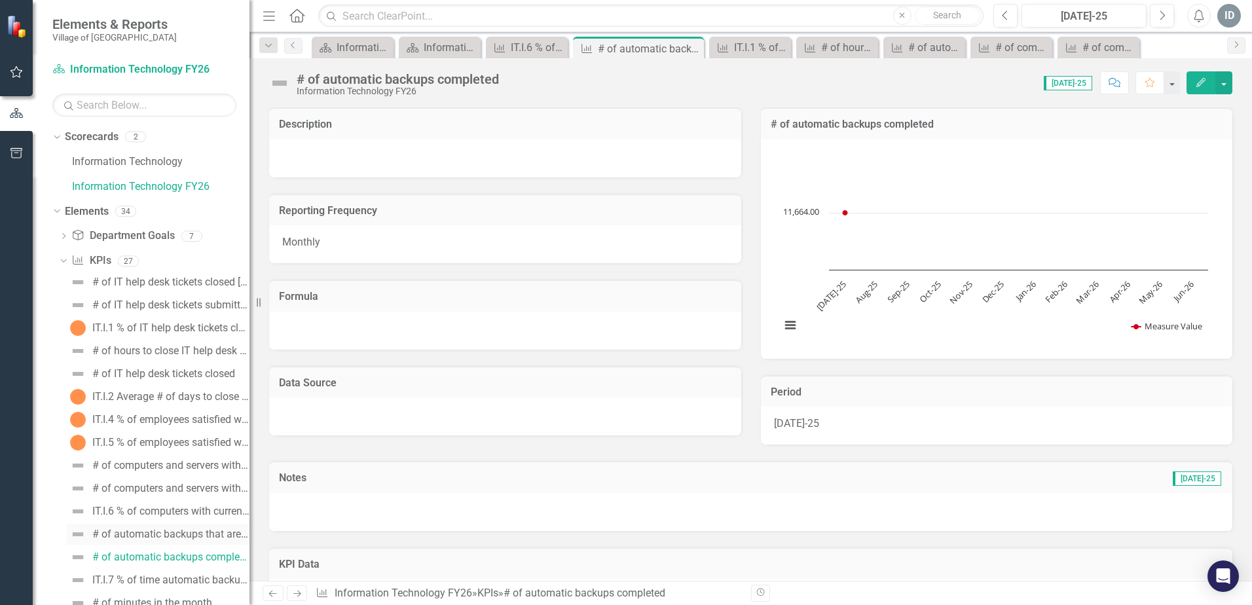
click at [205, 531] on div "# of automatic backups that are successful" at bounding box center [170, 535] width 157 height 12
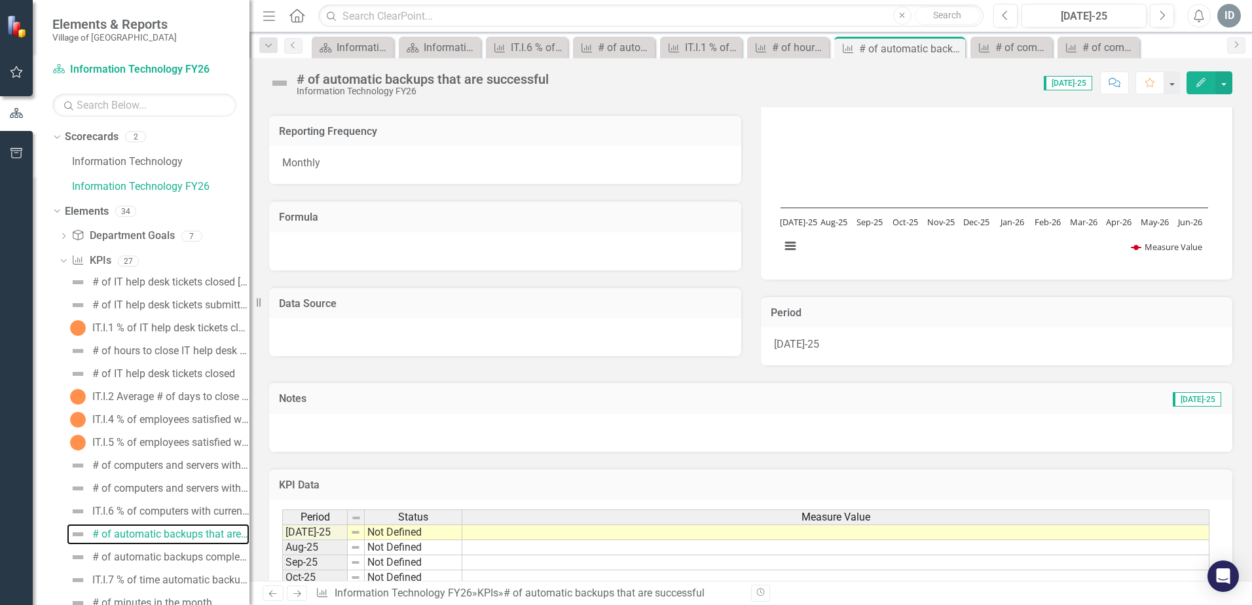
scroll to position [131, 0]
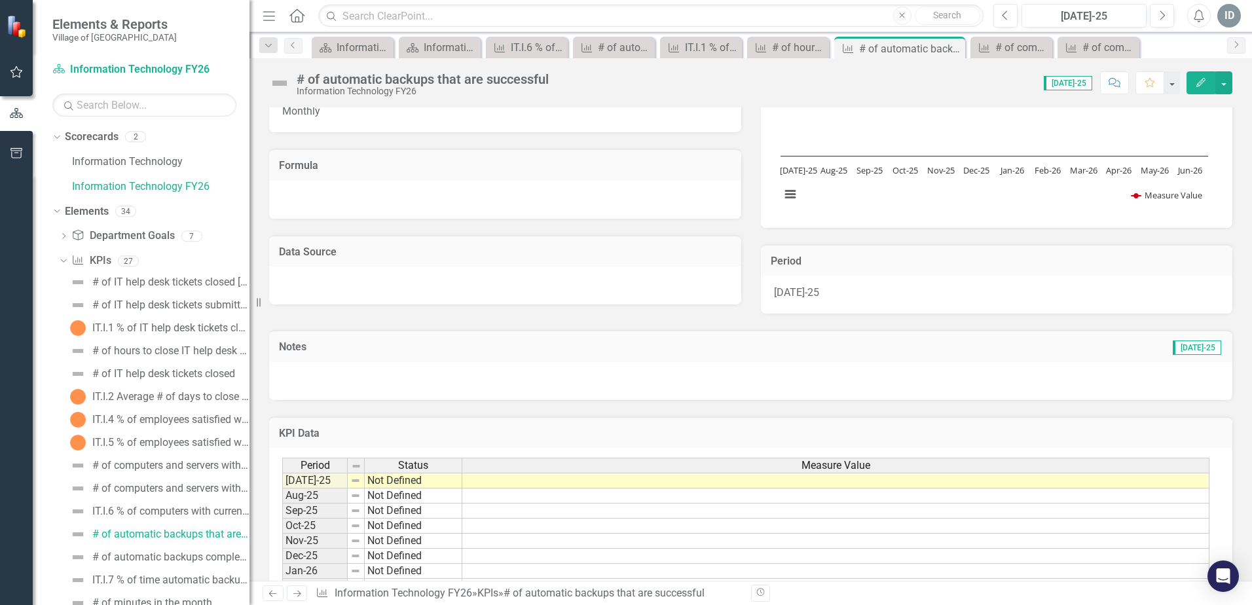
click at [508, 483] on td at bounding box center [835, 481] width 747 height 16
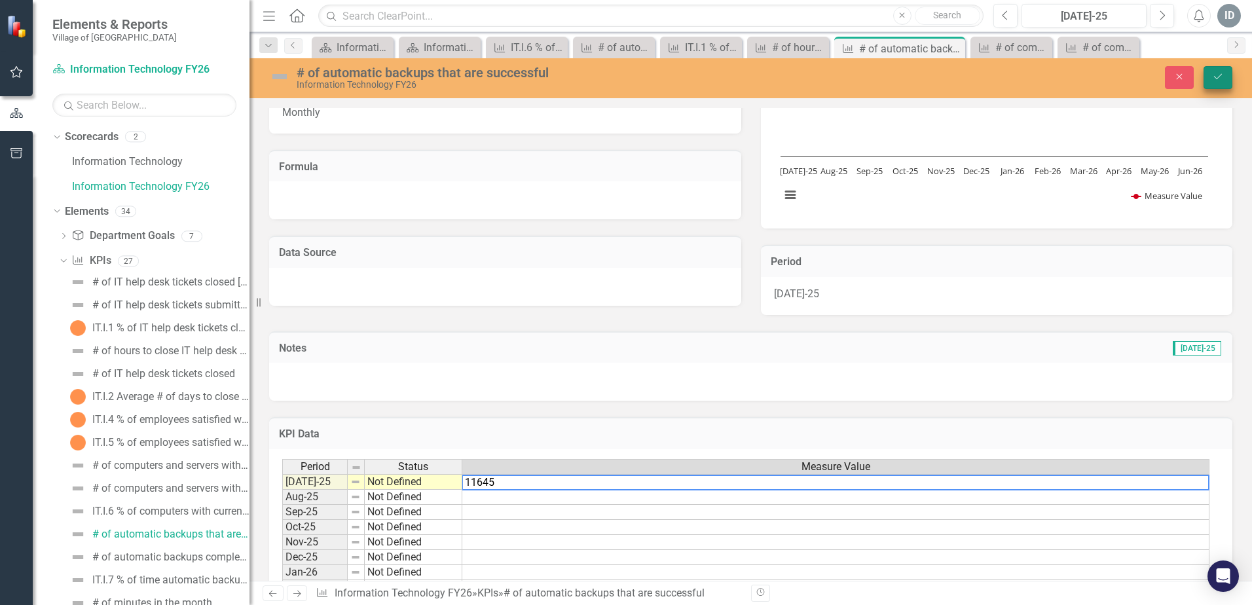
type textarea "11645"
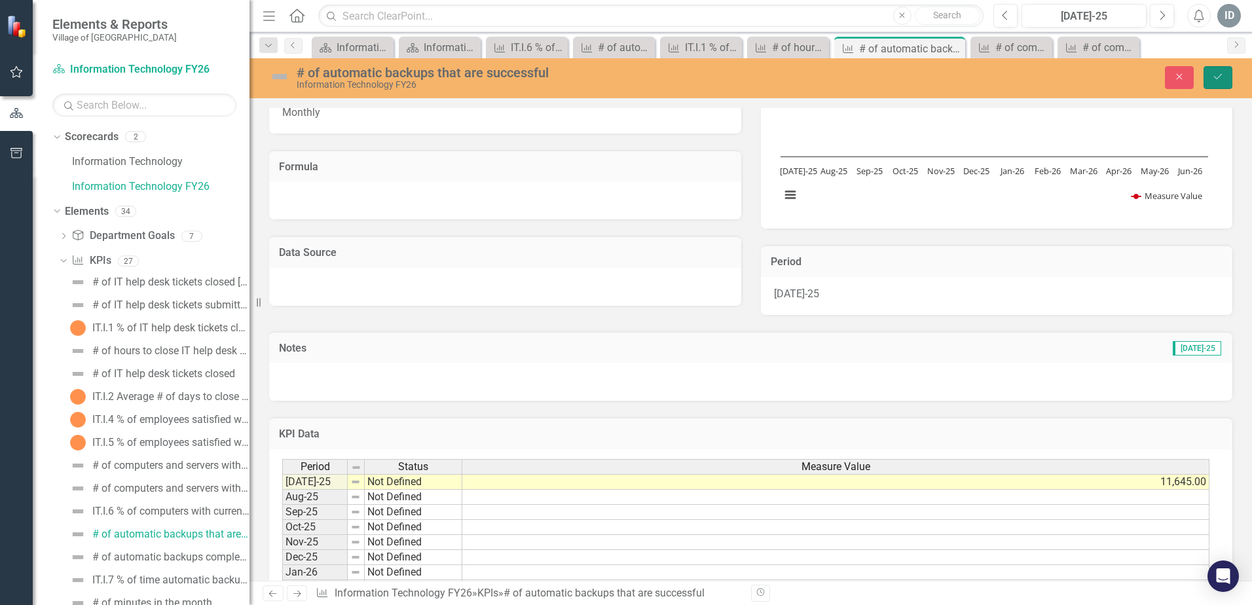
click at [1212, 84] on button "Save" at bounding box center [1218, 77] width 29 height 23
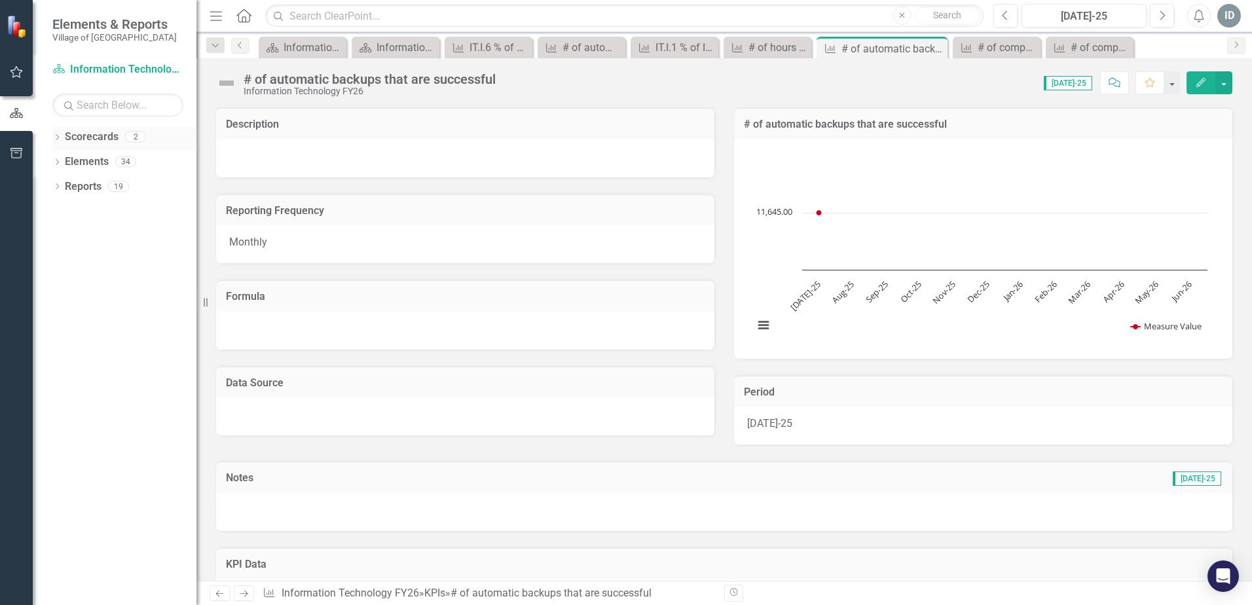
click at [58, 141] on icon "Dropdown" at bounding box center [56, 138] width 9 height 7
click at [98, 181] on link "Information Technology FY26" at bounding box center [134, 186] width 124 height 15
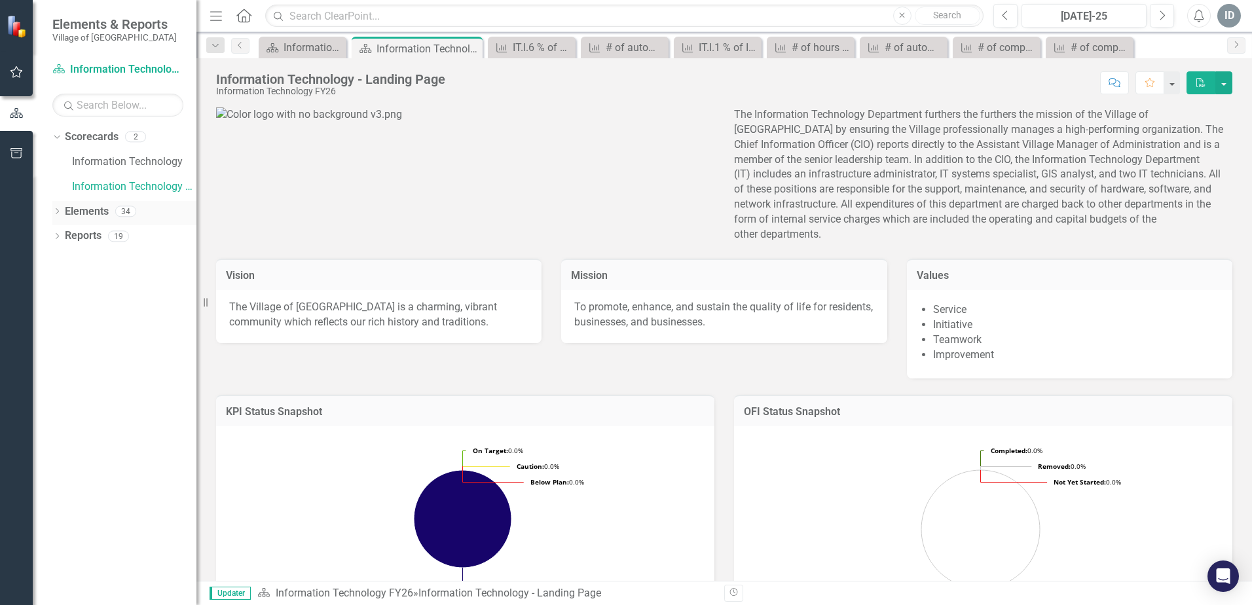
click at [63, 215] on div "Dropdown Elements 34" at bounding box center [124, 213] width 144 height 25
click at [56, 213] on icon "Dropdown" at bounding box center [56, 212] width 9 height 7
click at [61, 263] on icon "Dropdown" at bounding box center [63, 262] width 9 height 7
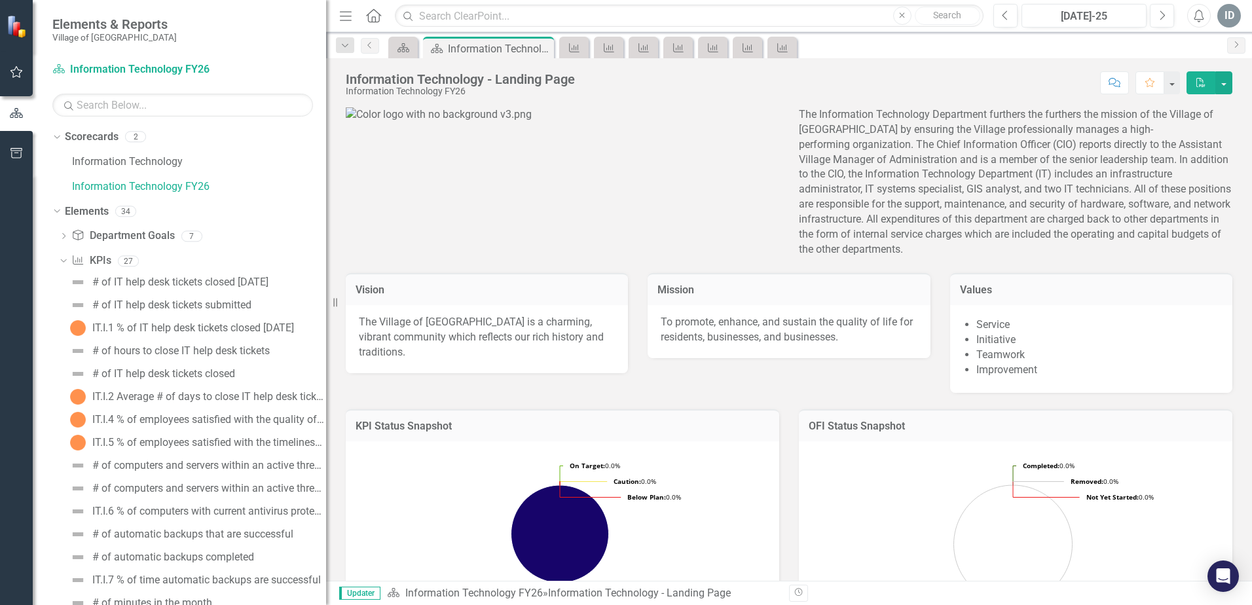
drag, startPoint x: 197, startPoint y: 411, endPoint x: 326, endPoint y: 413, distance: 129.0
click at [326, 413] on div "Resize" at bounding box center [331, 302] width 10 height 605
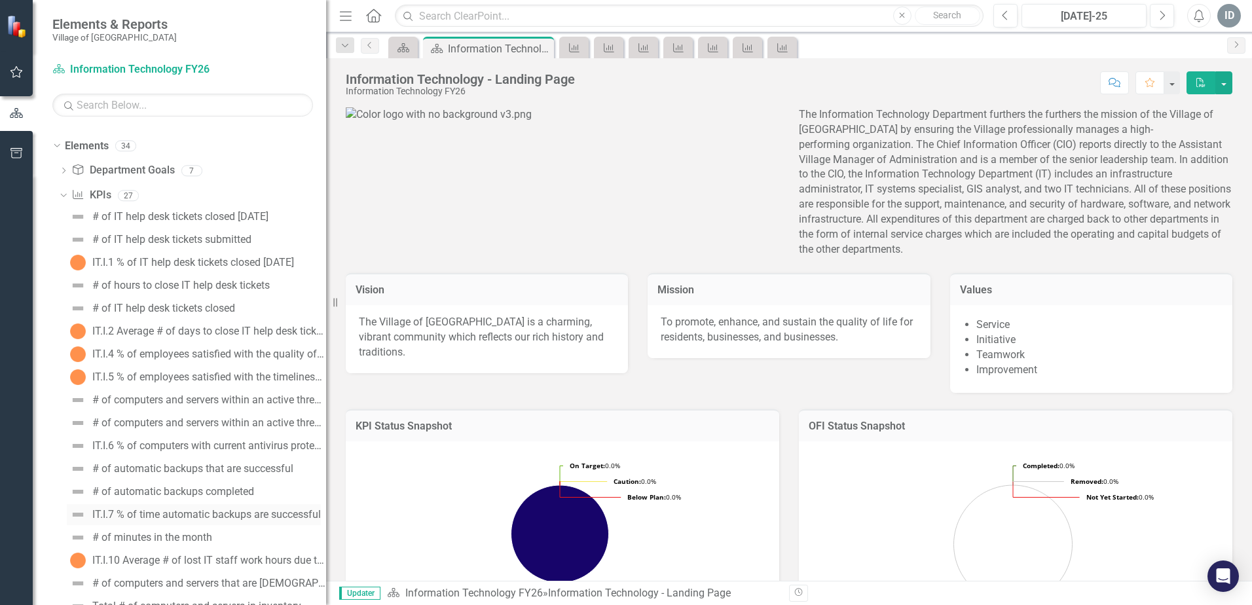
click at [185, 513] on div "IT.I.7 % of time automatic backups are successful" at bounding box center [206, 515] width 229 height 12
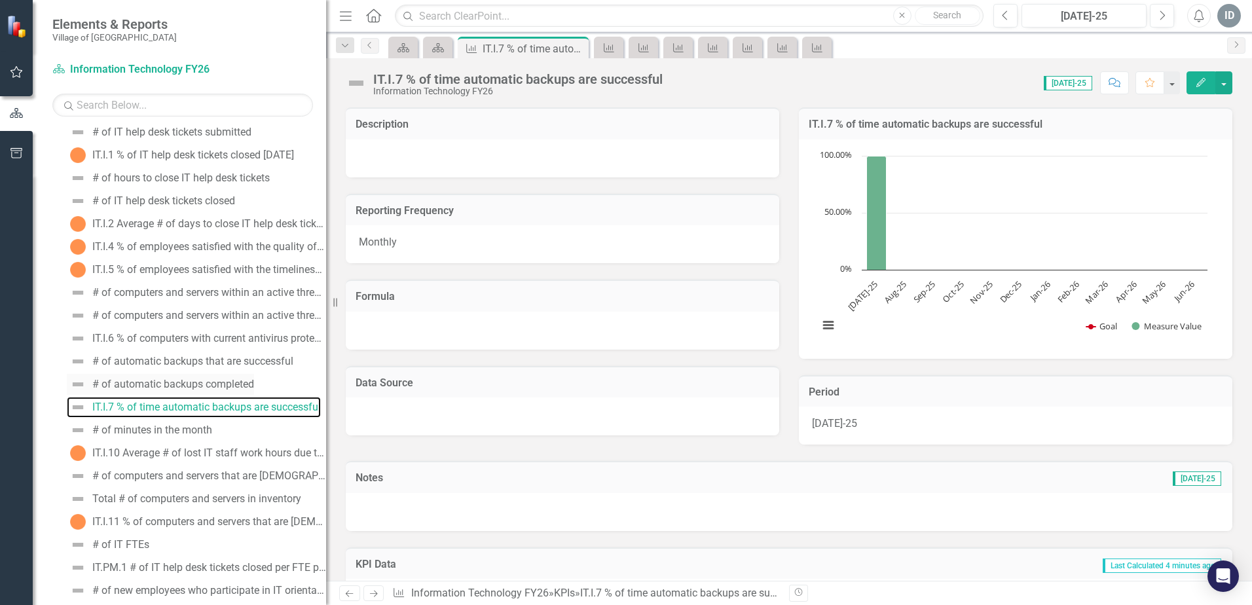
scroll to position [196, 0]
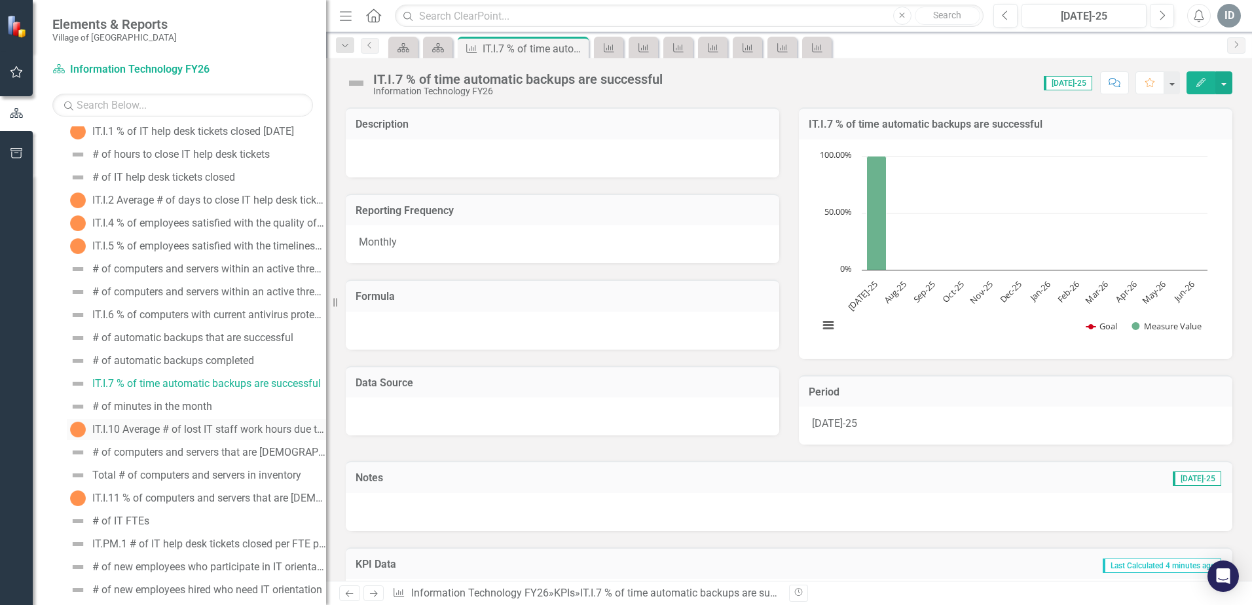
click at [177, 429] on div "IT.I.10 Average # of lost IT staff work hours due to viruses or malware per mon…" at bounding box center [209, 430] width 234 height 12
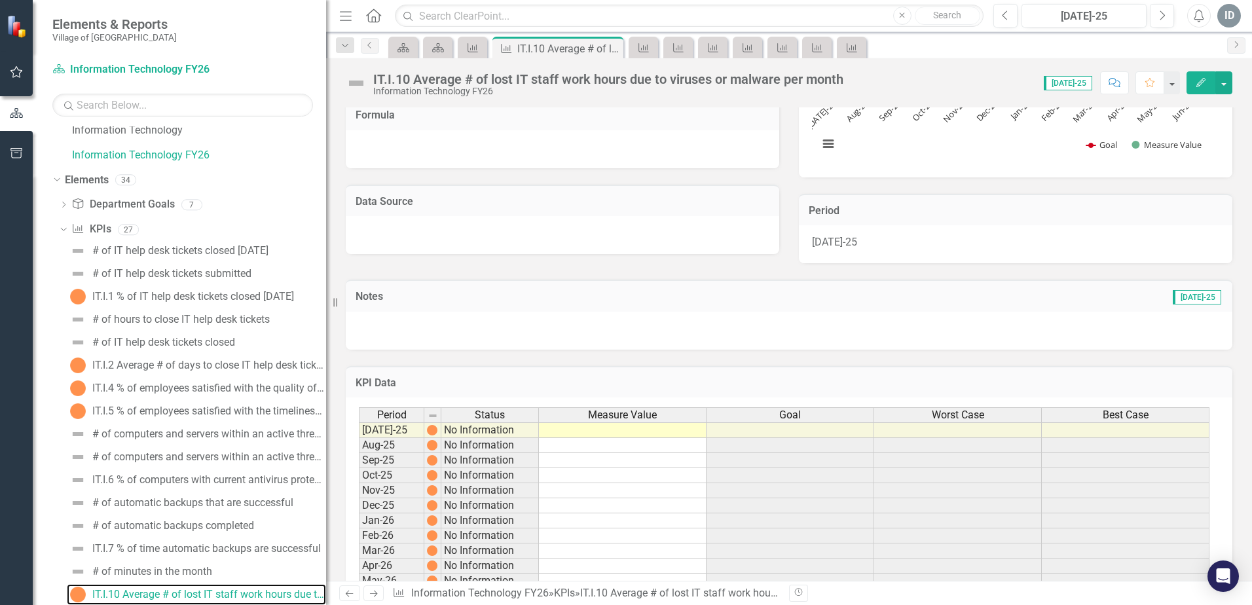
scroll to position [196, 0]
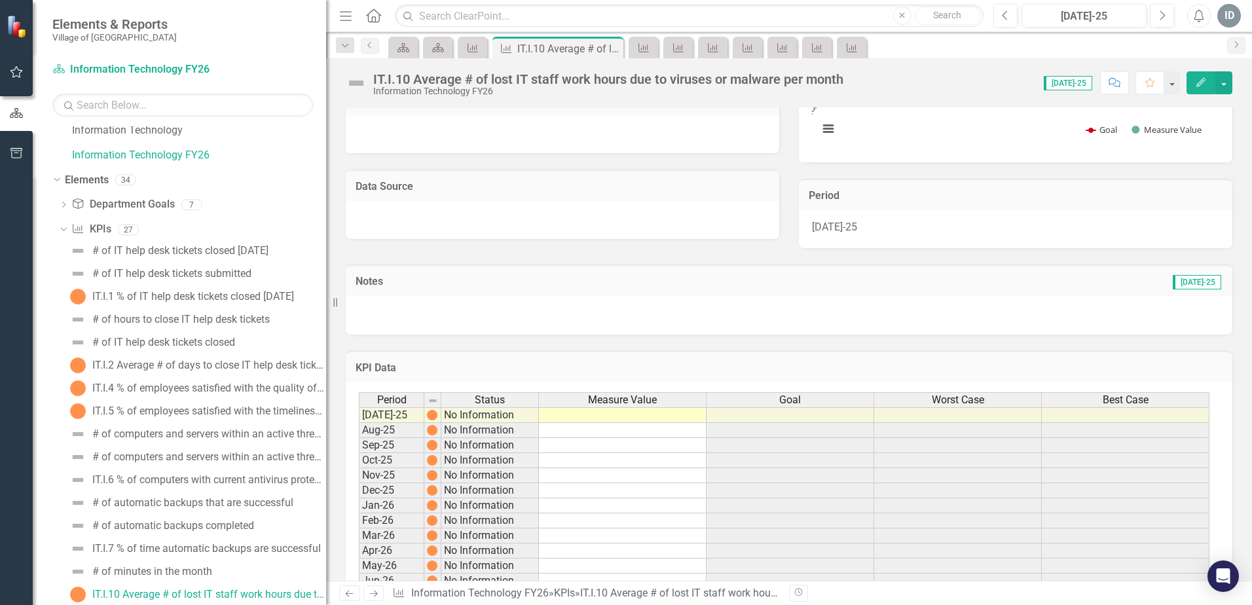
click at [601, 411] on td at bounding box center [623, 415] width 168 height 16
click at [601, 415] on td at bounding box center [623, 415] width 168 height 16
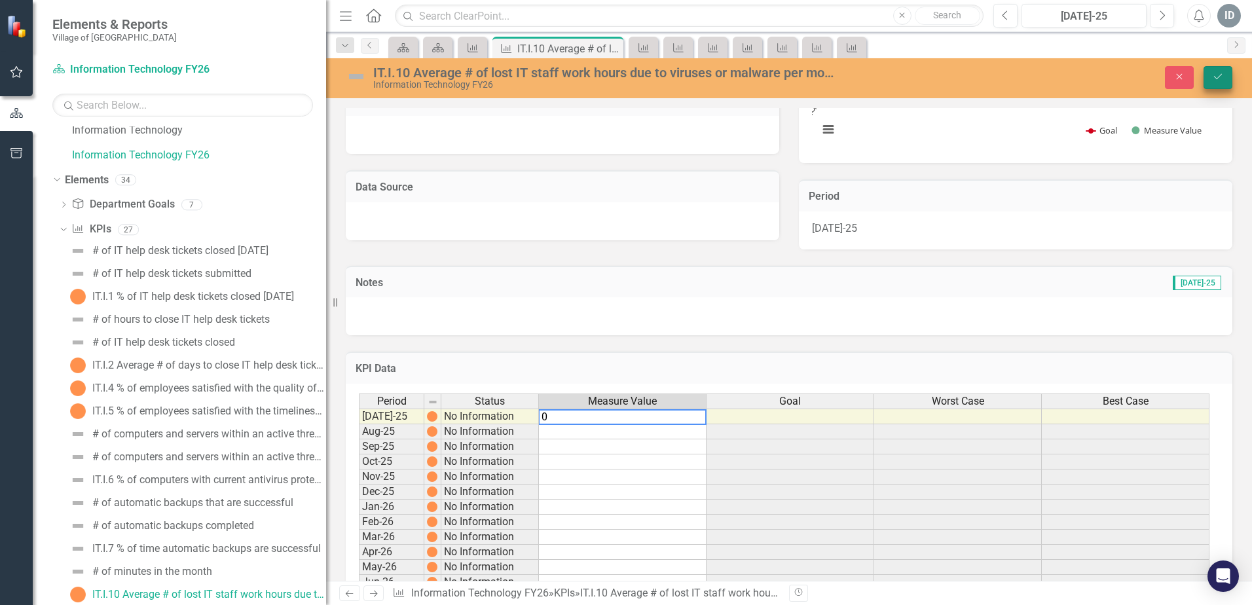
type textarea "0"
click at [1225, 79] on button "Save" at bounding box center [1218, 77] width 29 height 23
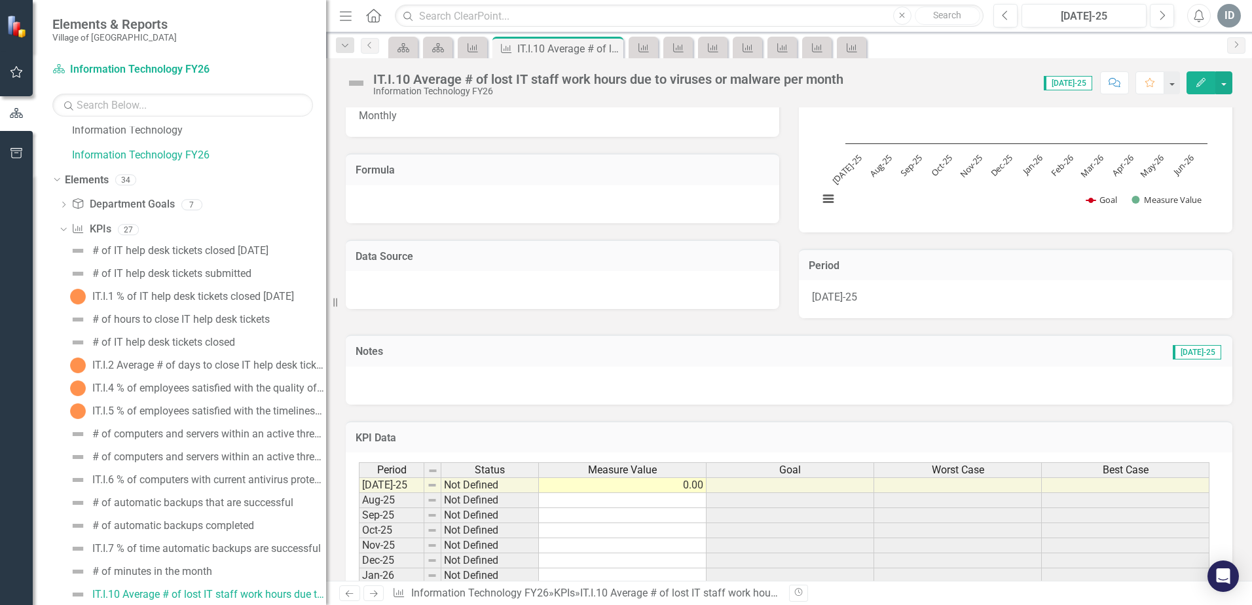
scroll to position [237, 0]
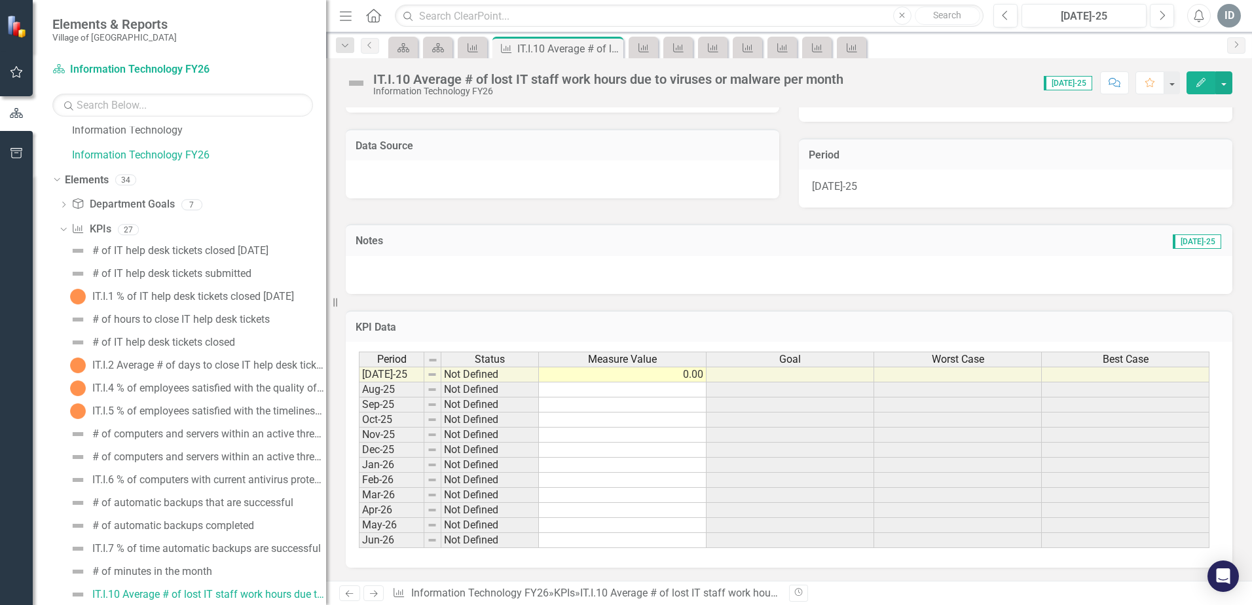
click at [487, 378] on td "Not Defined" at bounding box center [490, 375] width 98 height 16
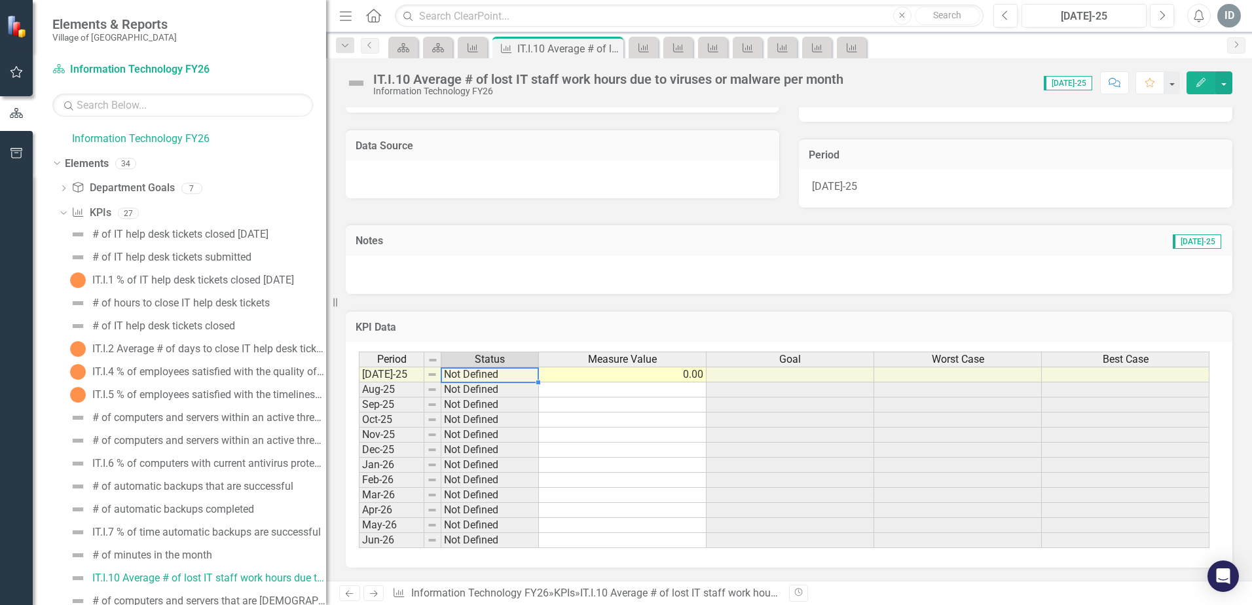
scroll to position [0, 0]
